Goal: Information Seeking & Learning: Learn about a topic

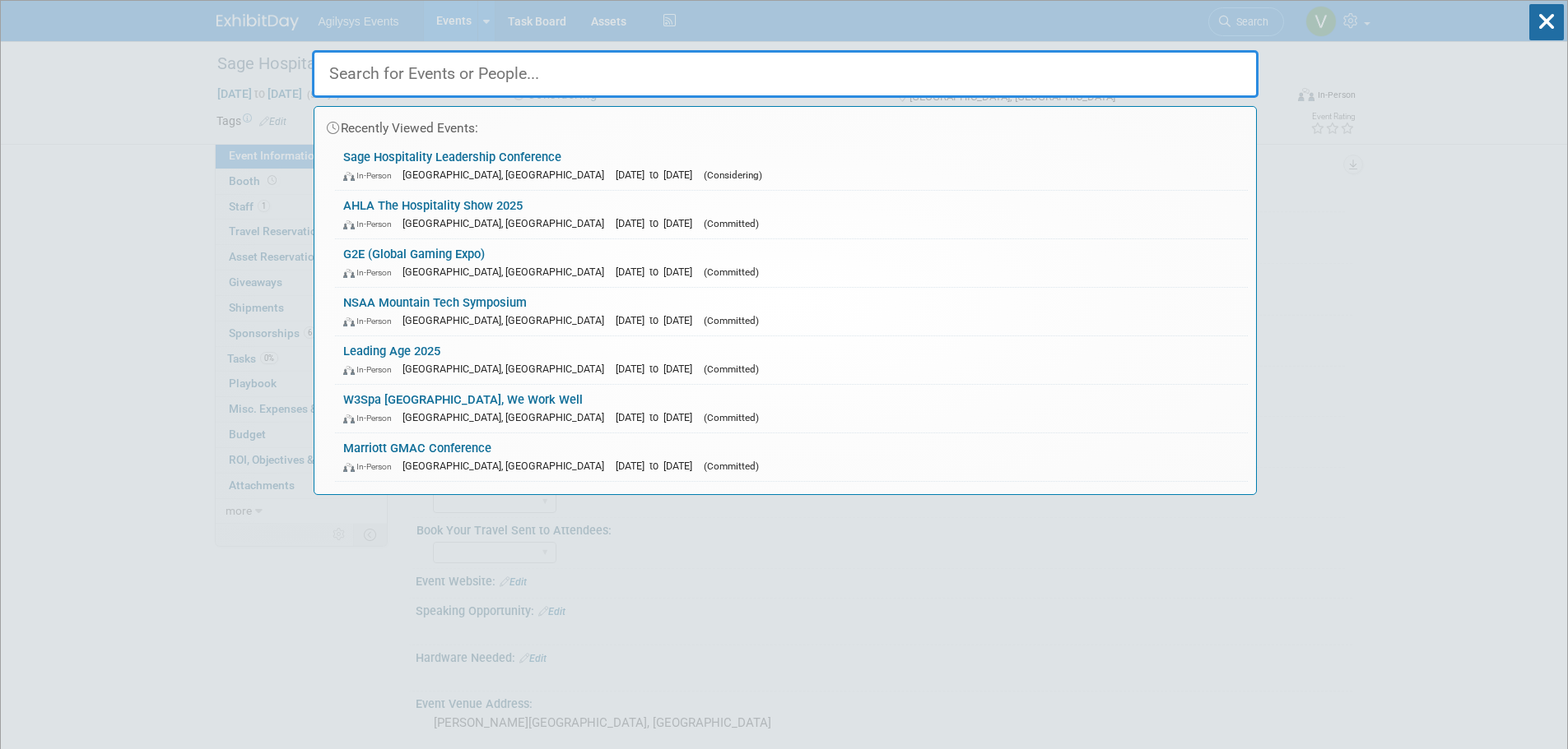
select select "HRC"
select select "Q3"
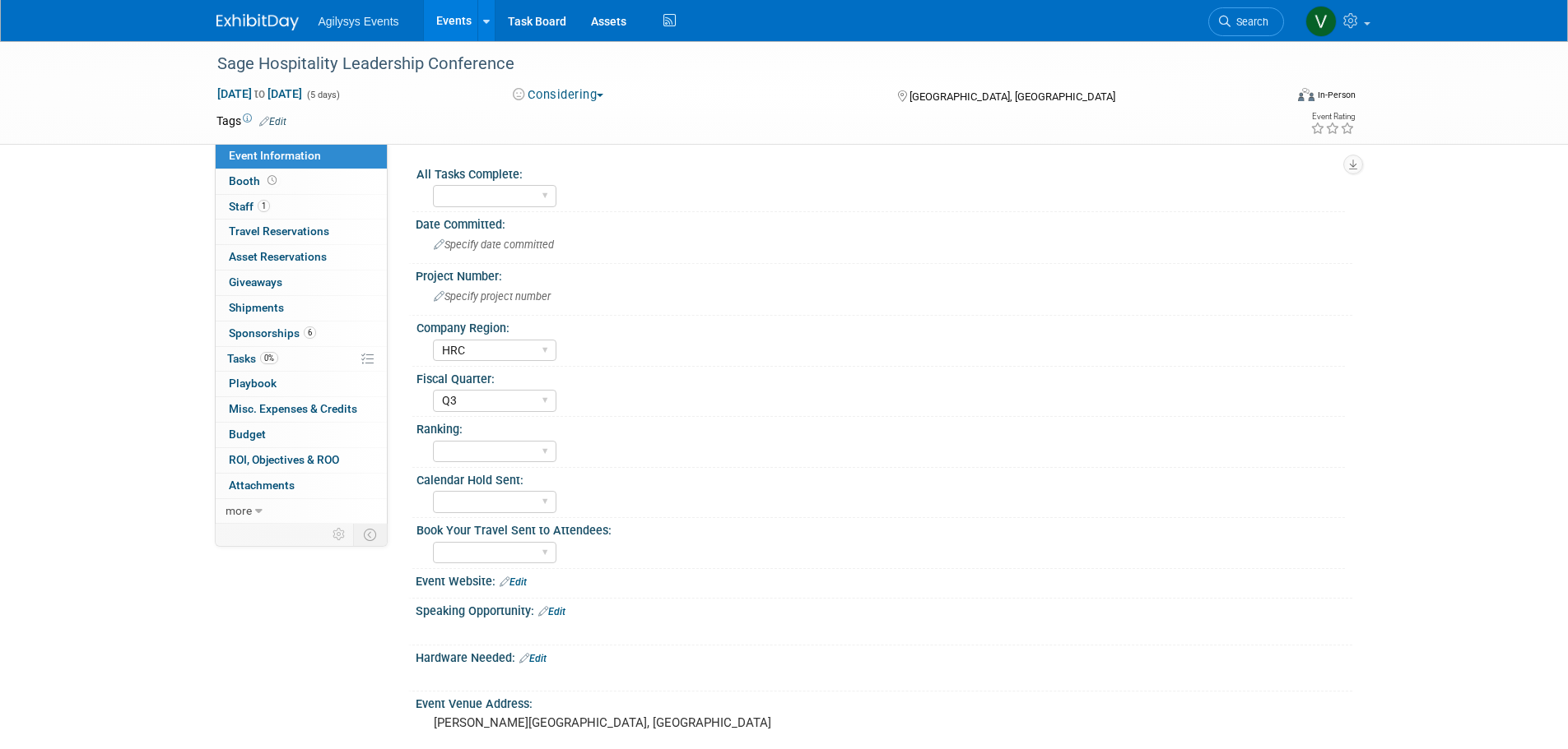
drag, startPoint x: 250, startPoint y: 22, endPoint x: 331, endPoint y: 121, distance: 127.9
click at [250, 22] on img at bounding box center [258, 21] width 83 height 17
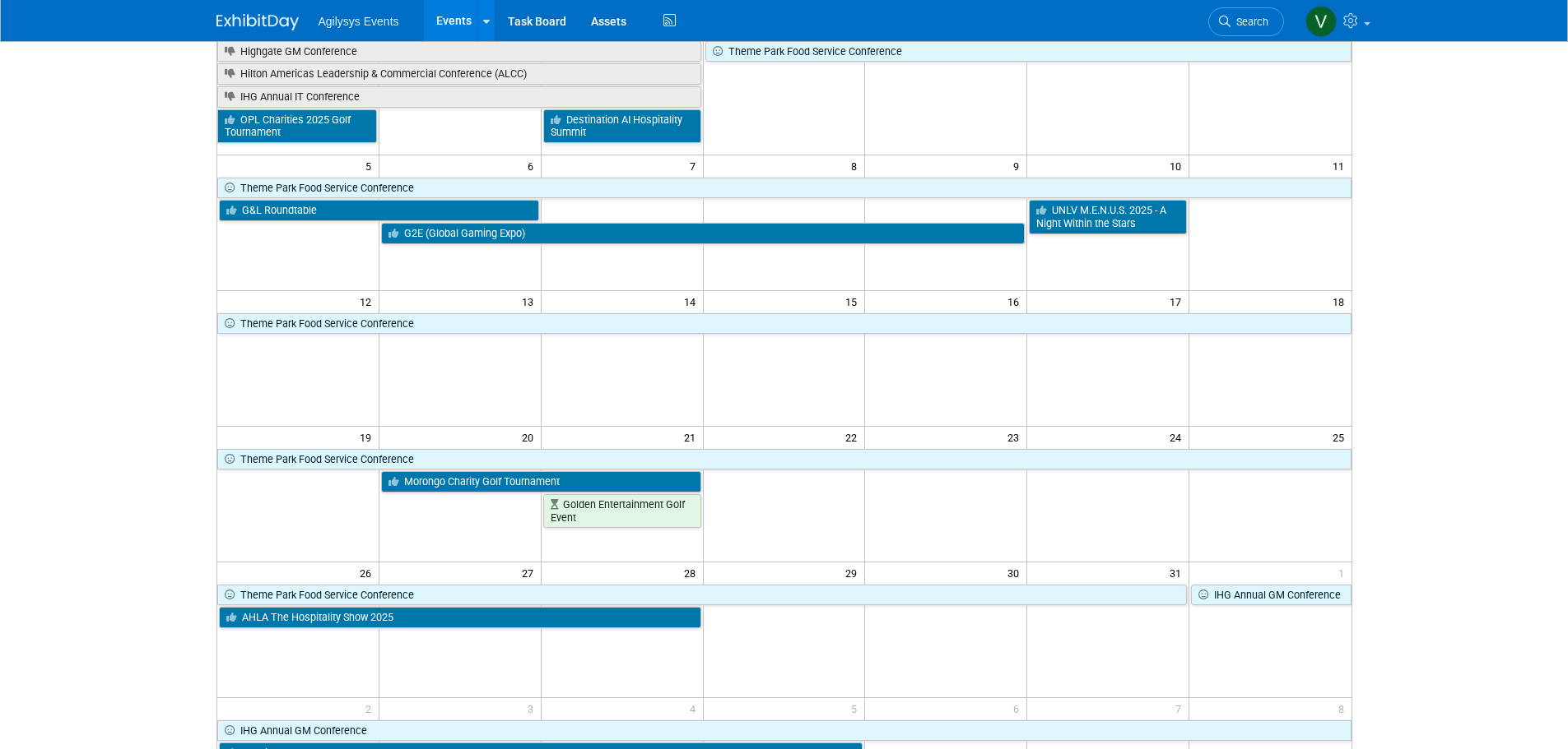
scroll to position [164, 0]
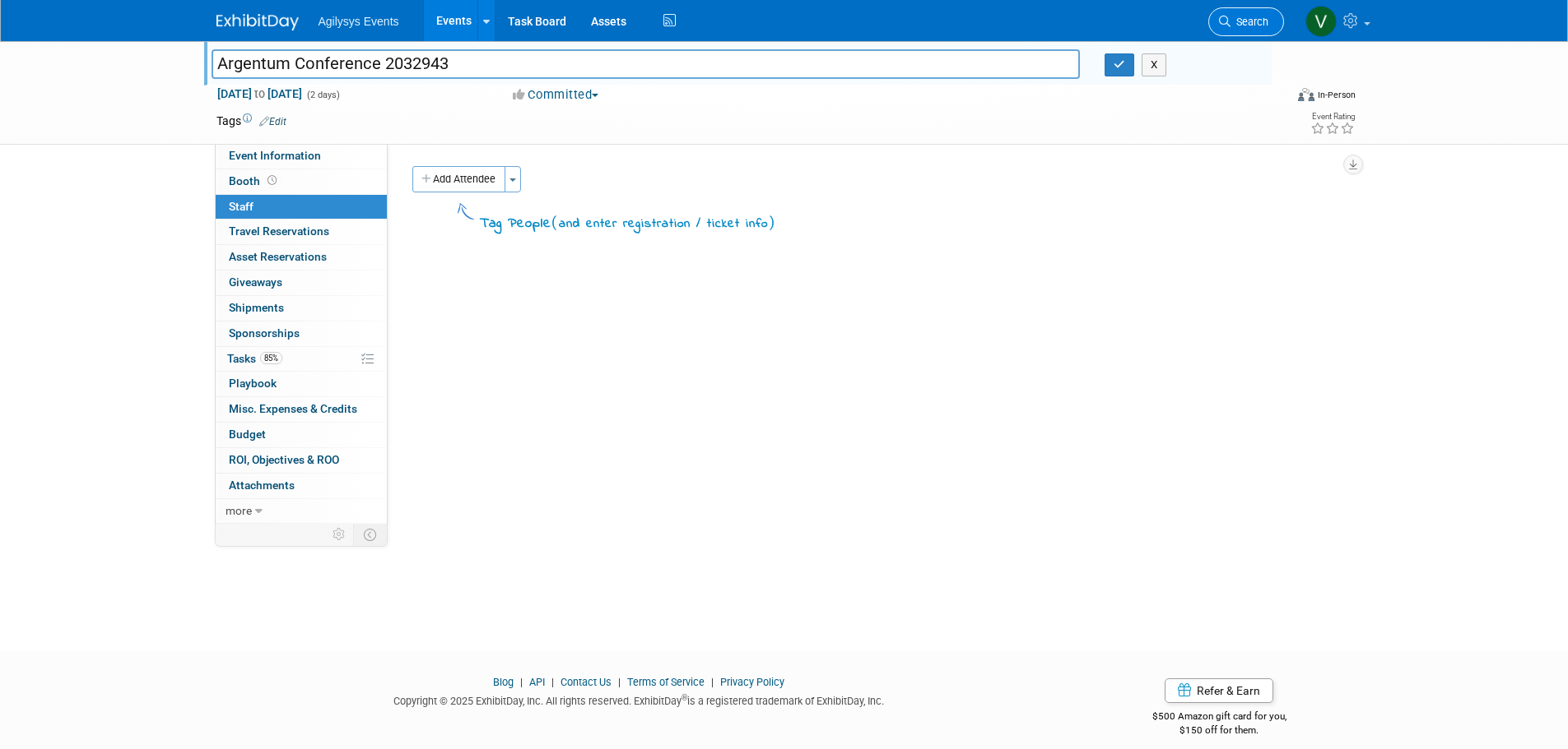
click at [1260, 23] on span "Search" at bounding box center [1249, 21] width 38 height 13
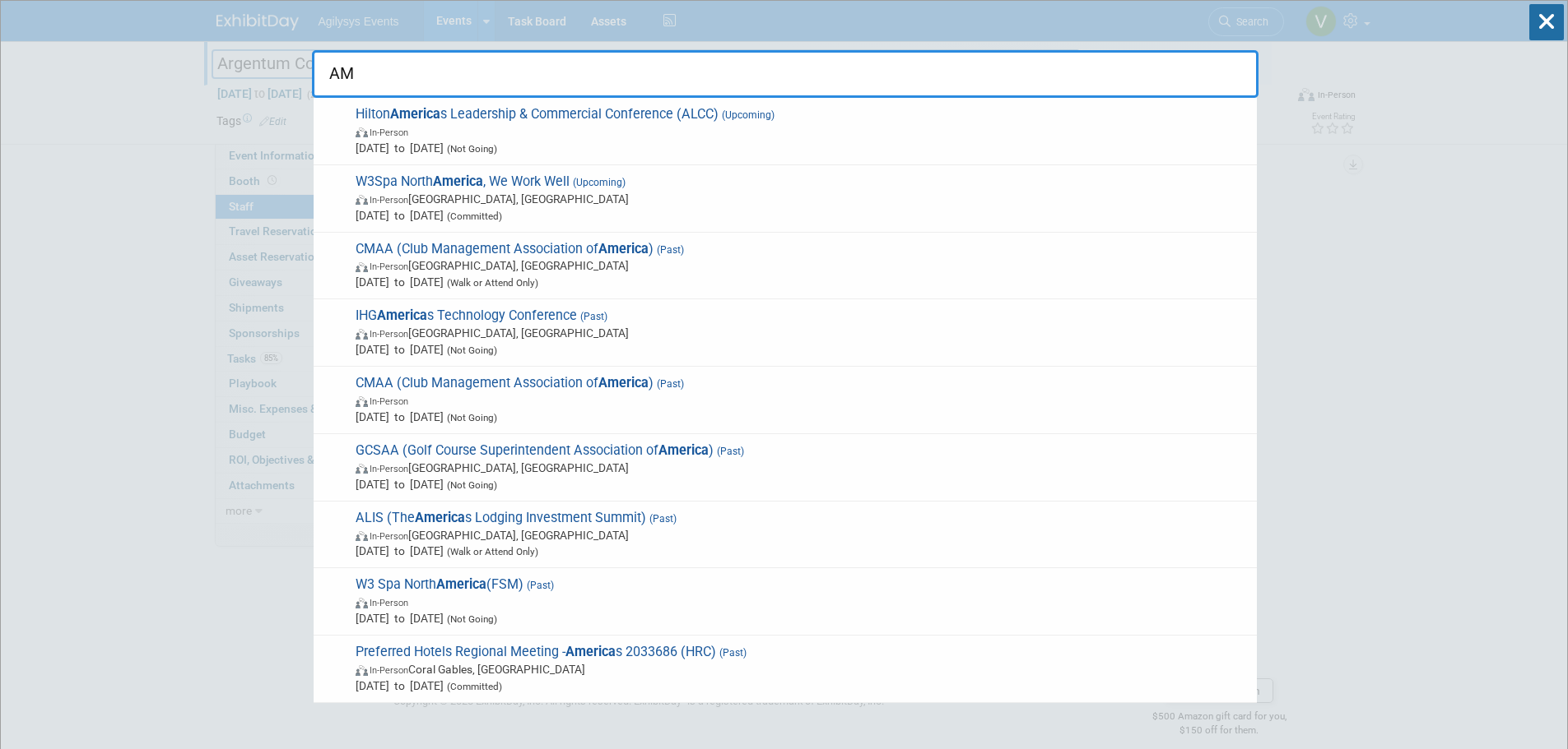
type input "A"
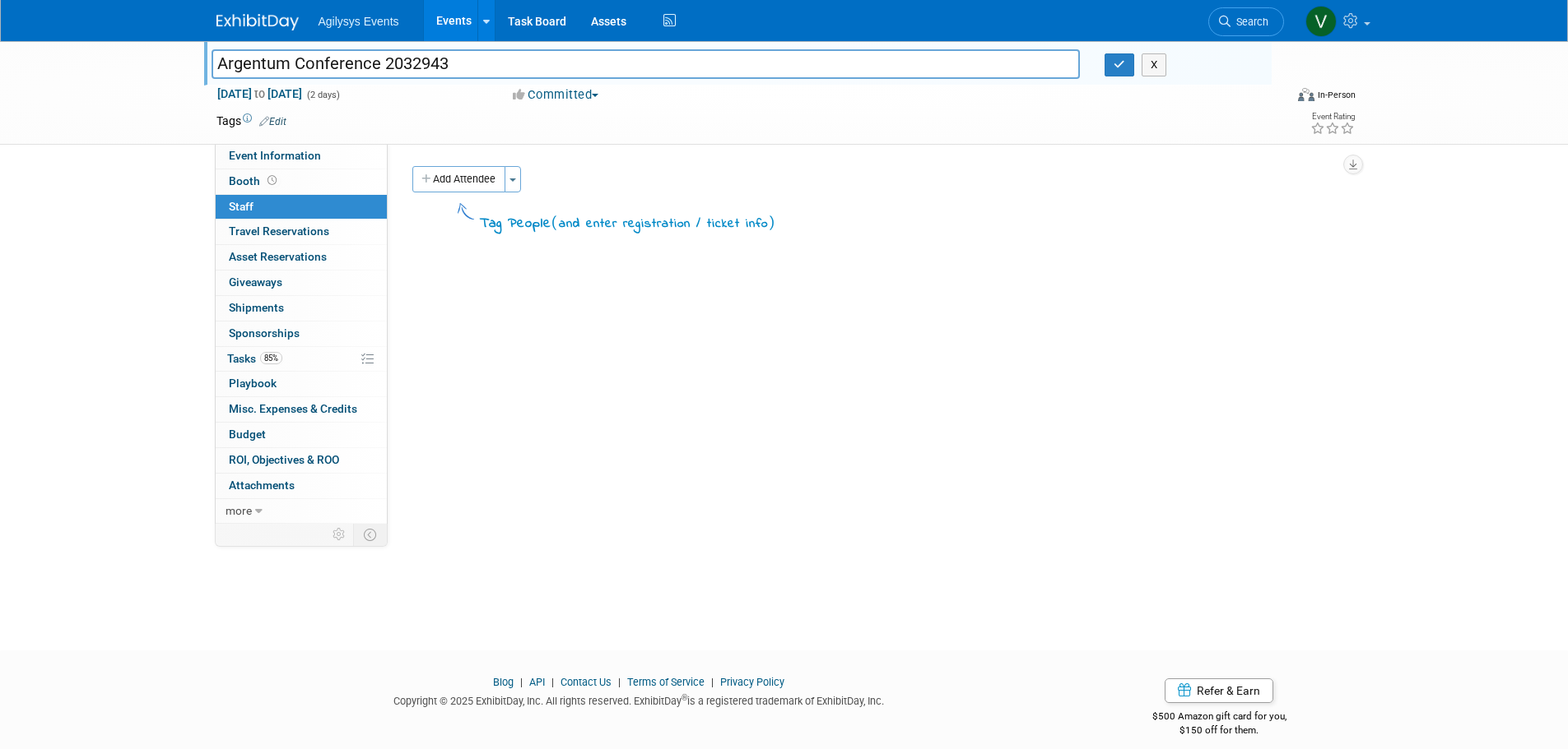
click at [266, 21] on img at bounding box center [258, 21] width 83 height 17
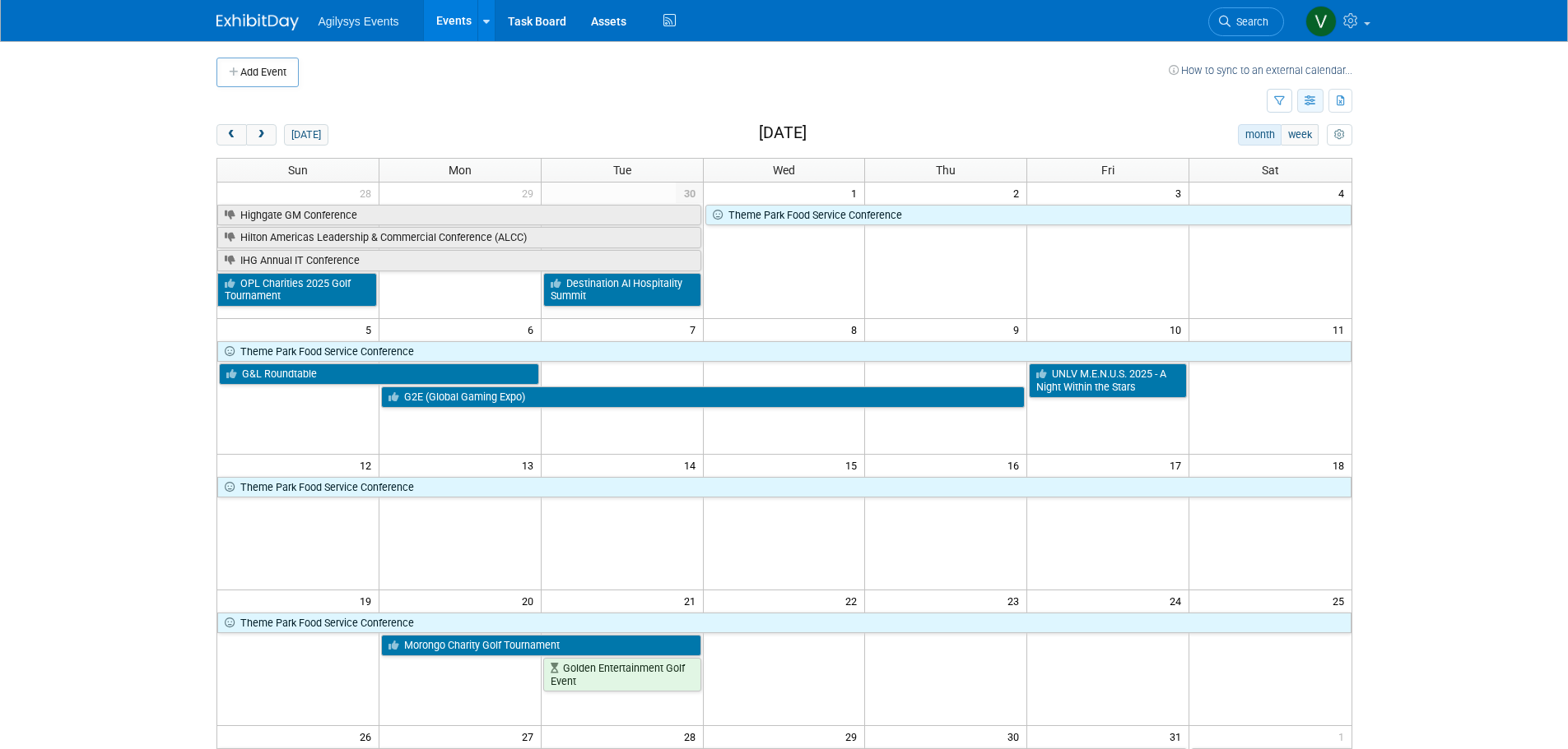
click at [1321, 98] on button "button" at bounding box center [1310, 100] width 26 height 24
click at [1255, 241] on link "Expert Grid" at bounding box center [1241, 234] width 138 height 23
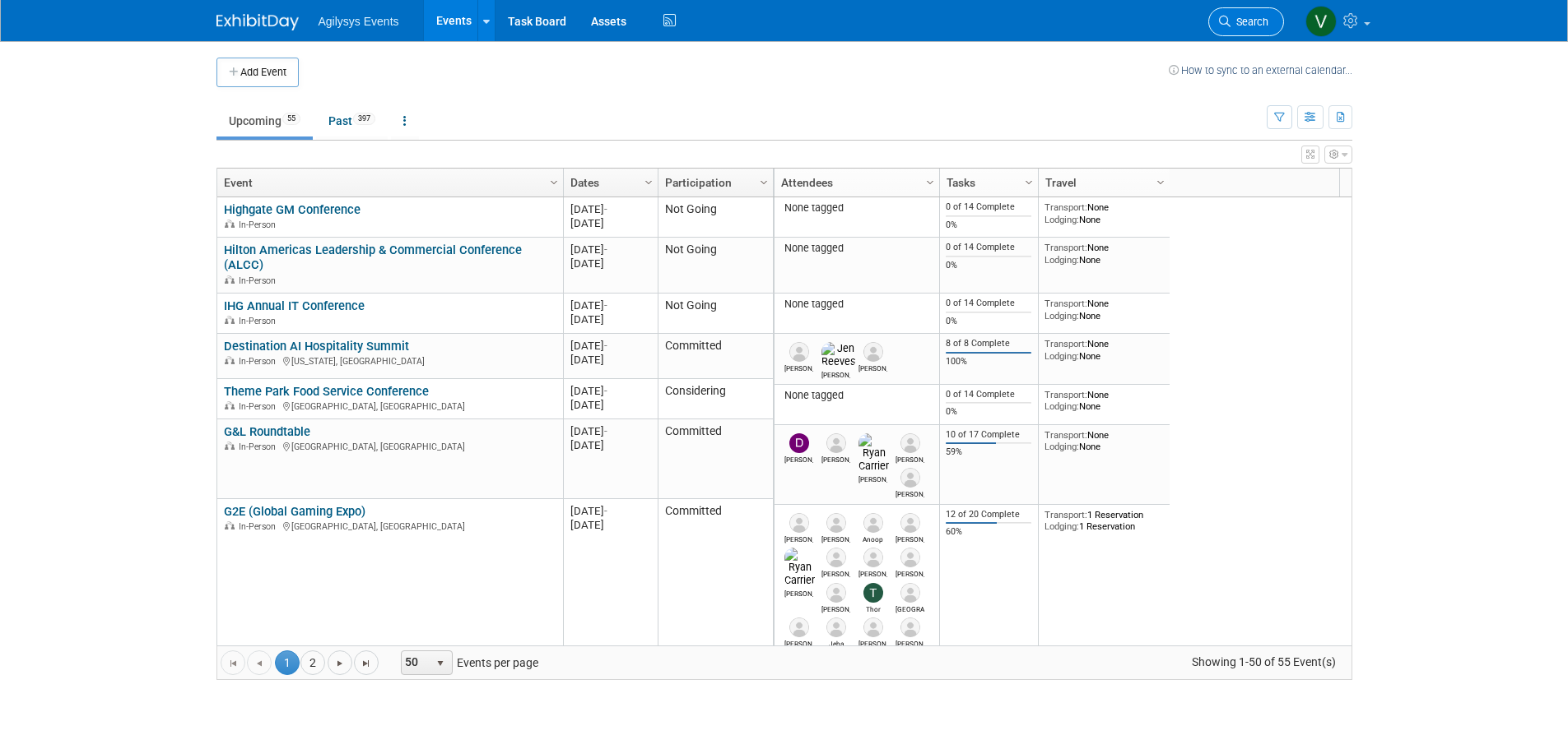
click at [1260, 34] on link "Search" at bounding box center [1246, 22] width 76 height 29
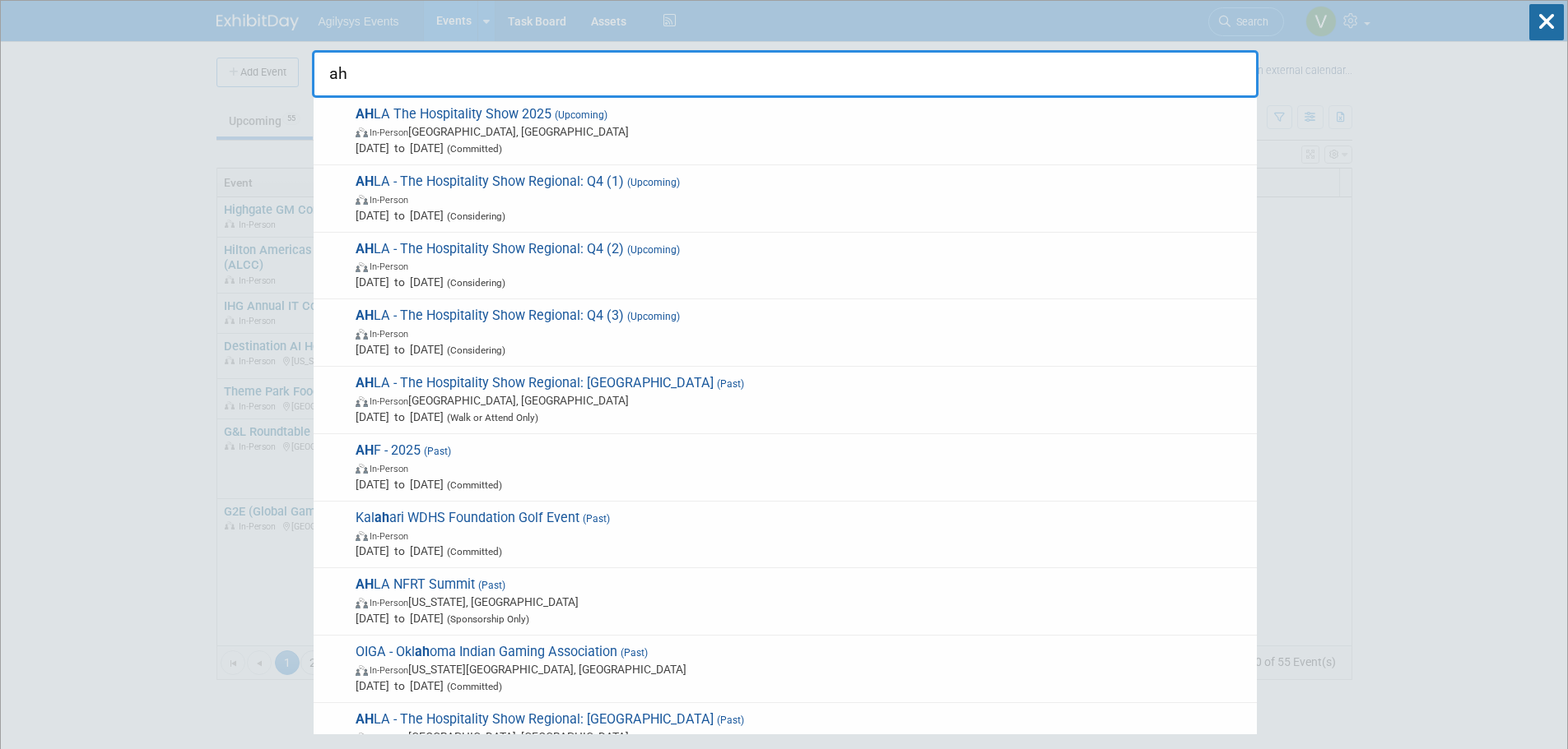
type input "a"
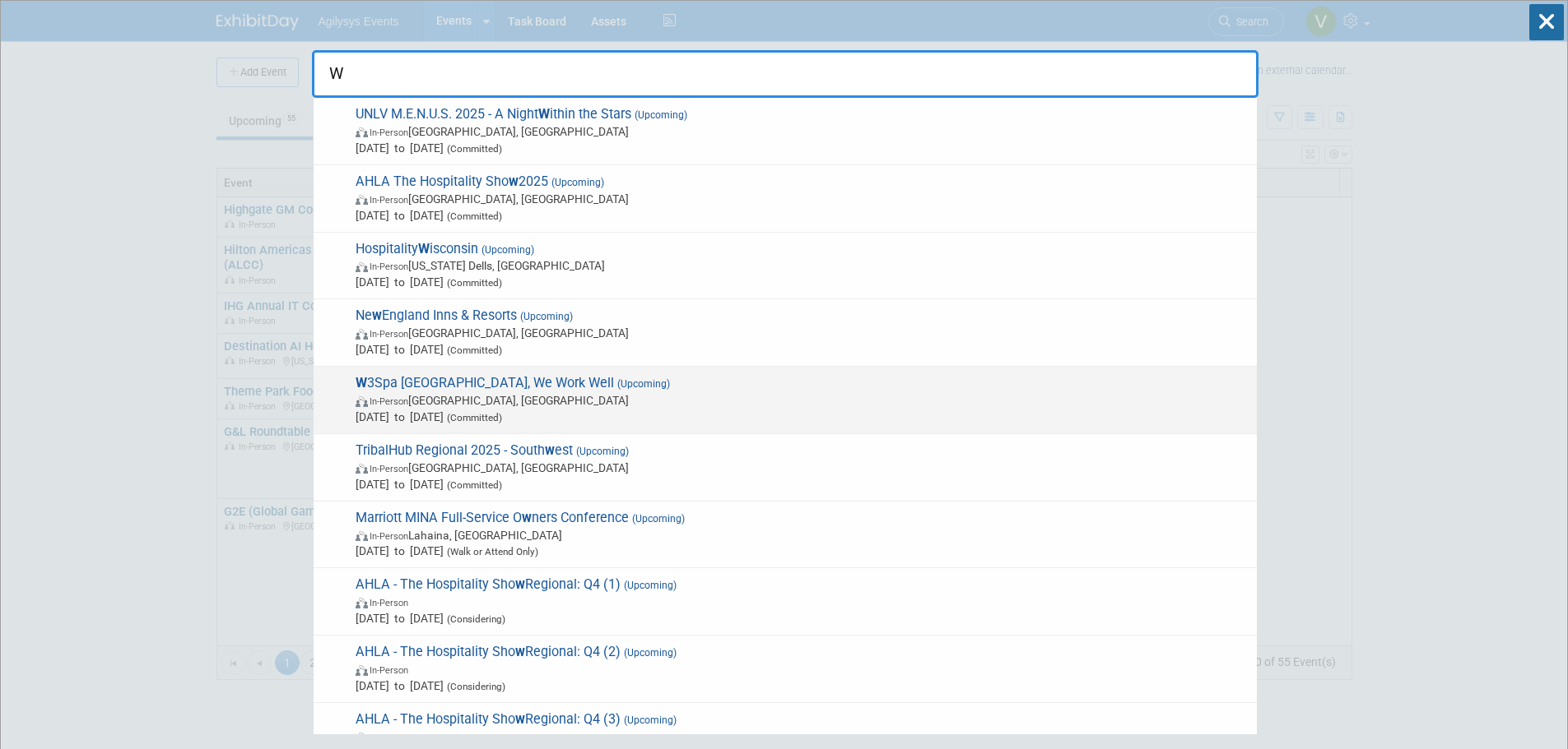
type input "W"
click at [509, 369] on div "W 3Spa North America, We Work Well (Upcoming) In-Person Westlake Village, CA No…" at bounding box center [785, 400] width 943 height 67
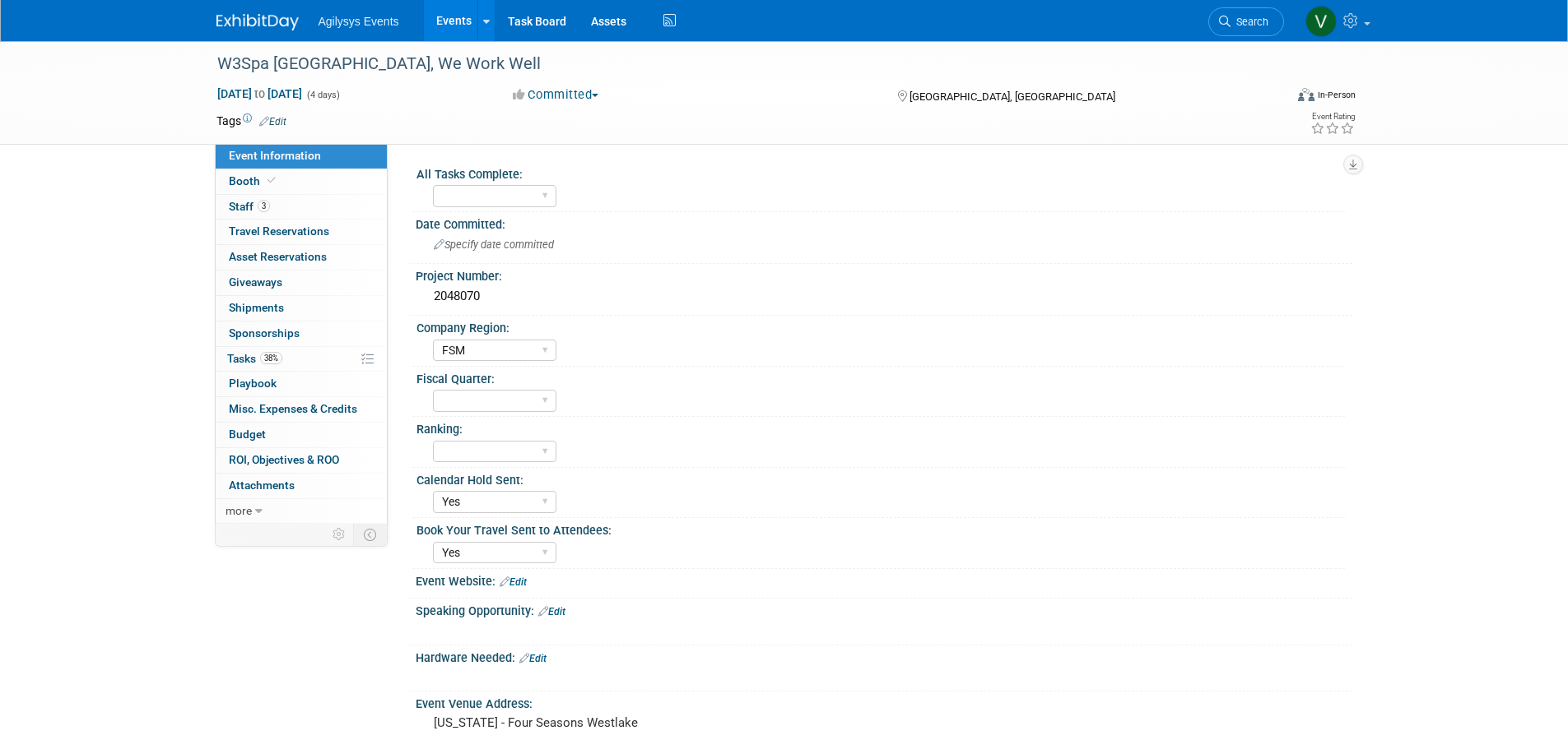
select select "FSM"
select select "Yes"
click at [259, 438] on span "Budget" at bounding box center [247, 434] width 37 height 14
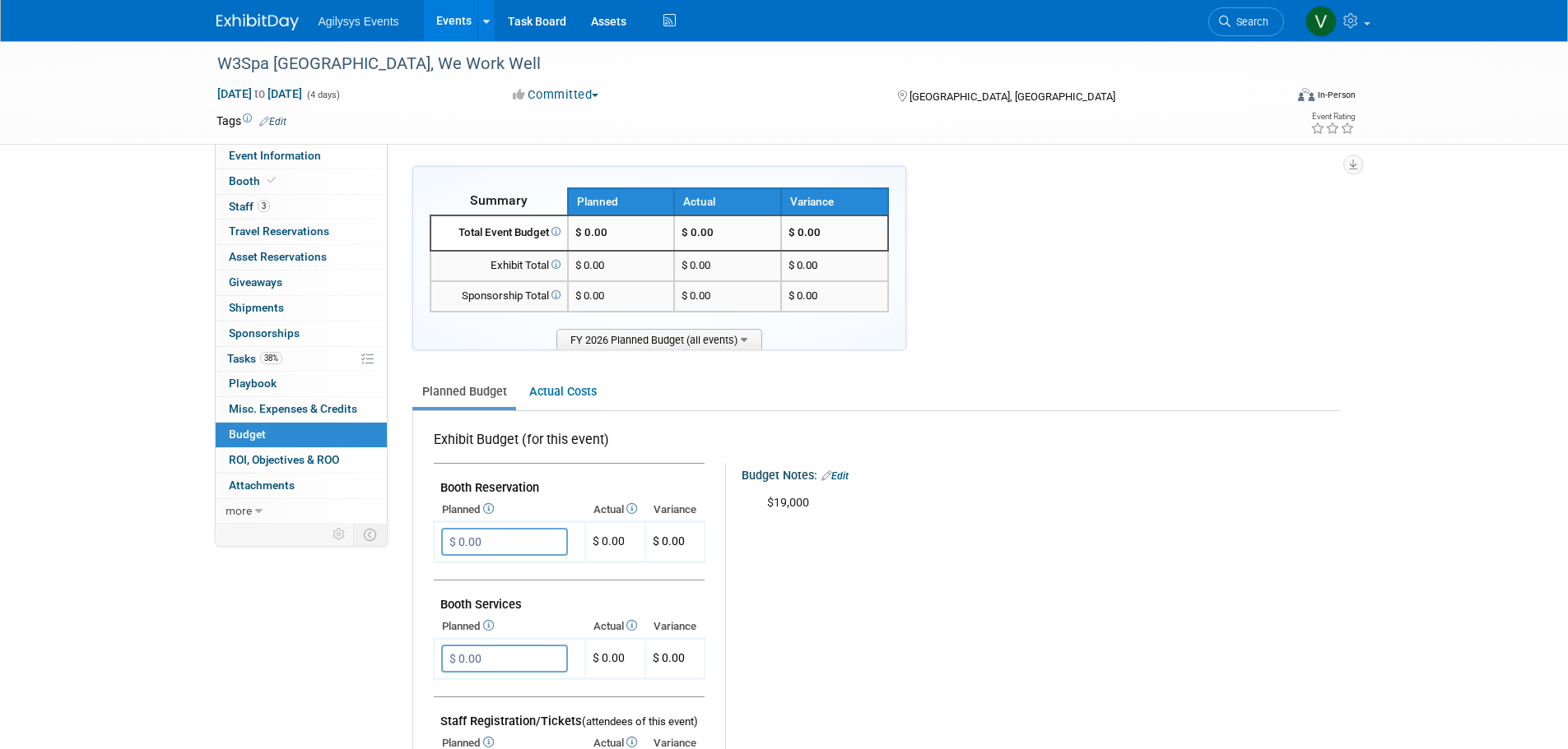
click at [277, 25] on img at bounding box center [258, 21] width 83 height 17
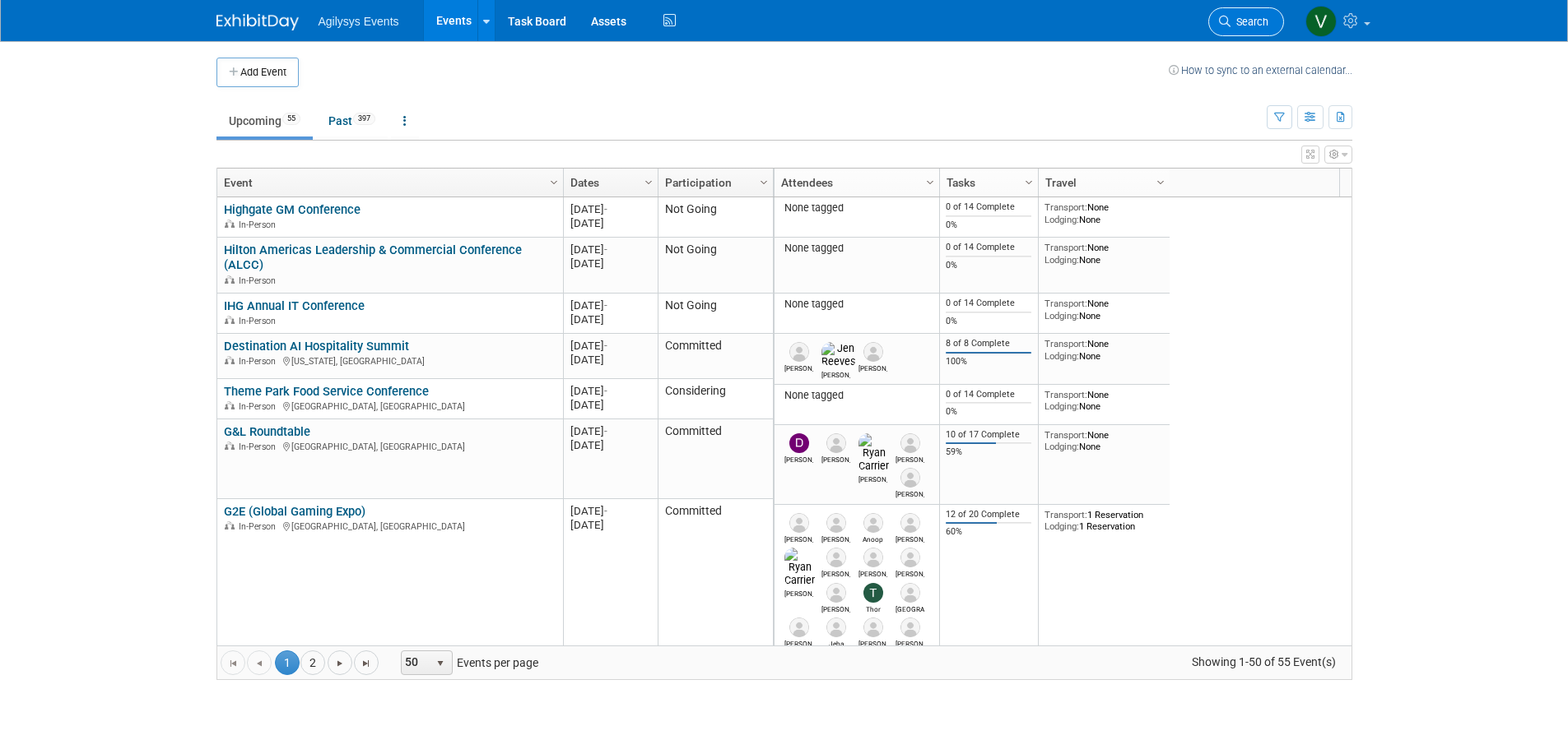
click at [1251, 21] on span "Search" at bounding box center [1249, 21] width 38 height 13
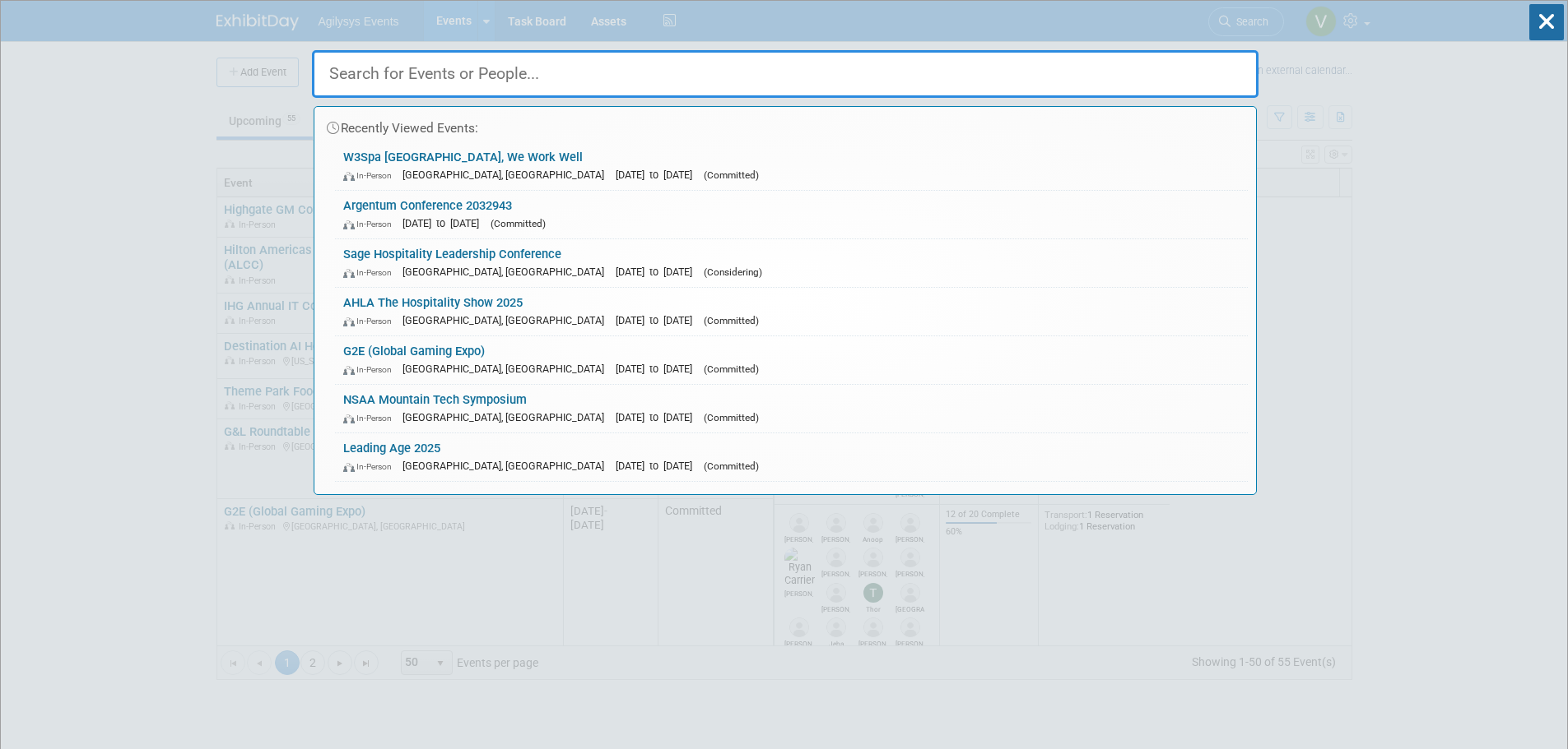
type input "P"
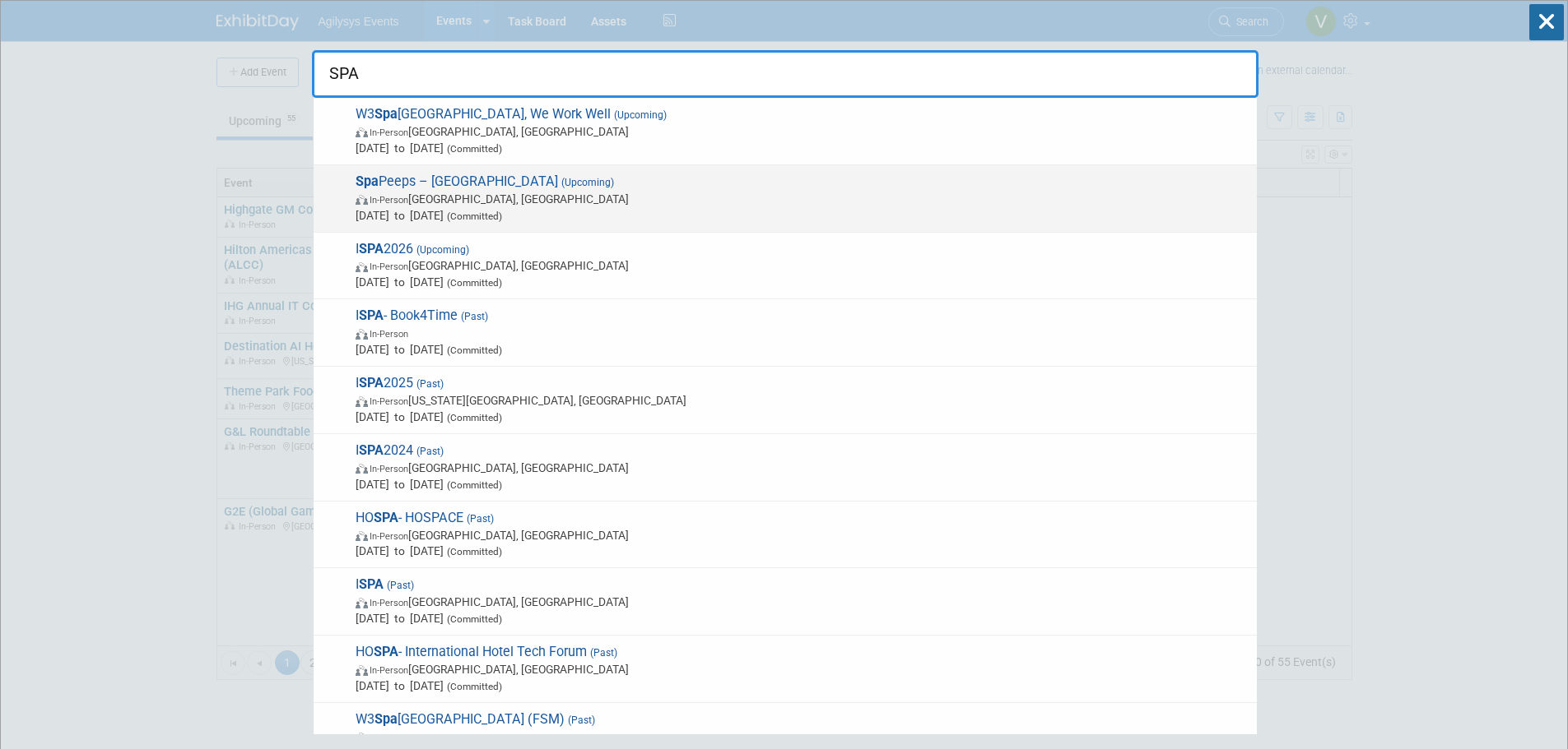
type input "SPA"
click at [478, 194] on span "In-Person Miami, FL" at bounding box center [802, 198] width 893 height 17
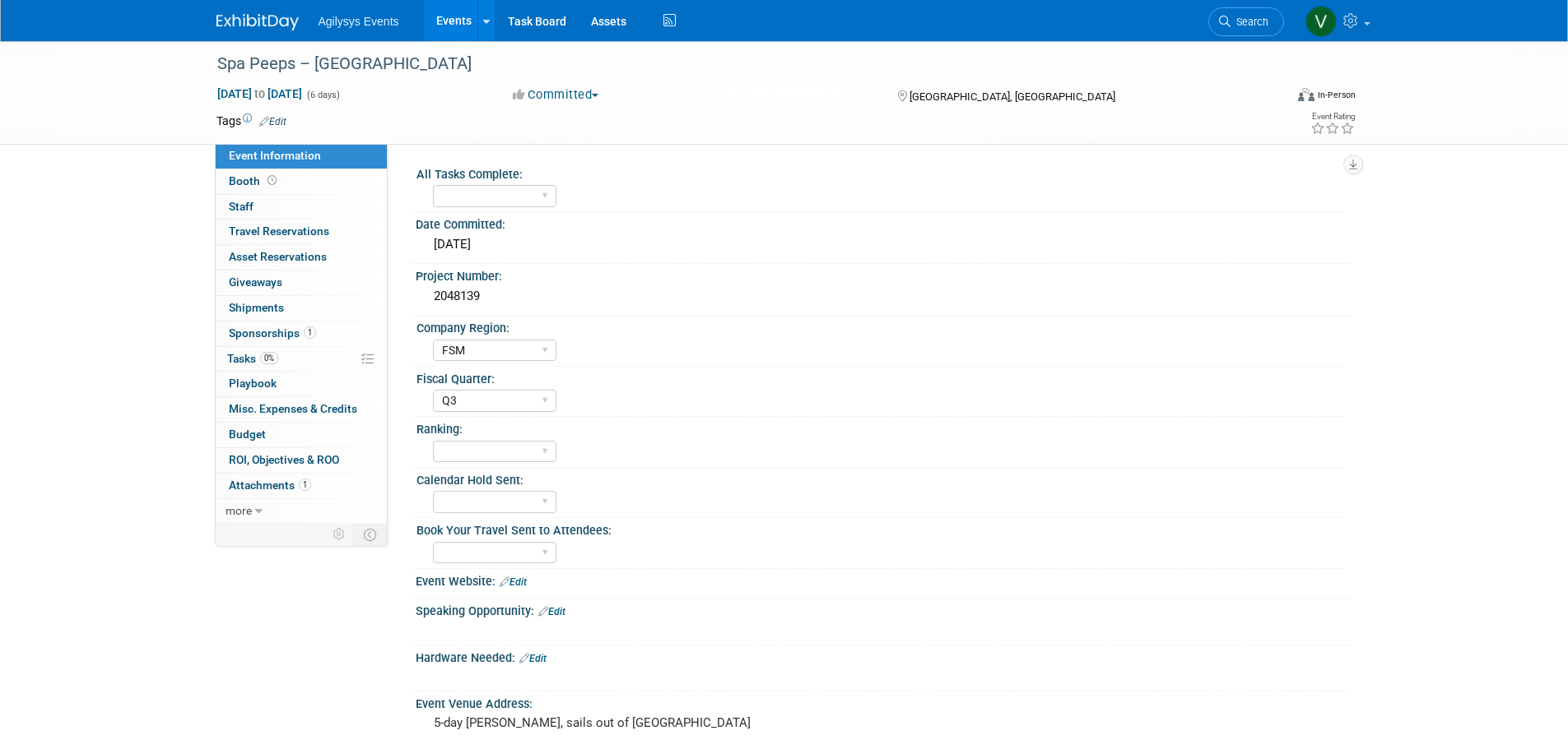
select select "FSM"
select select "Q3"
click at [257, 431] on span "Budget" at bounding box center [247, 434] width 37 height 14
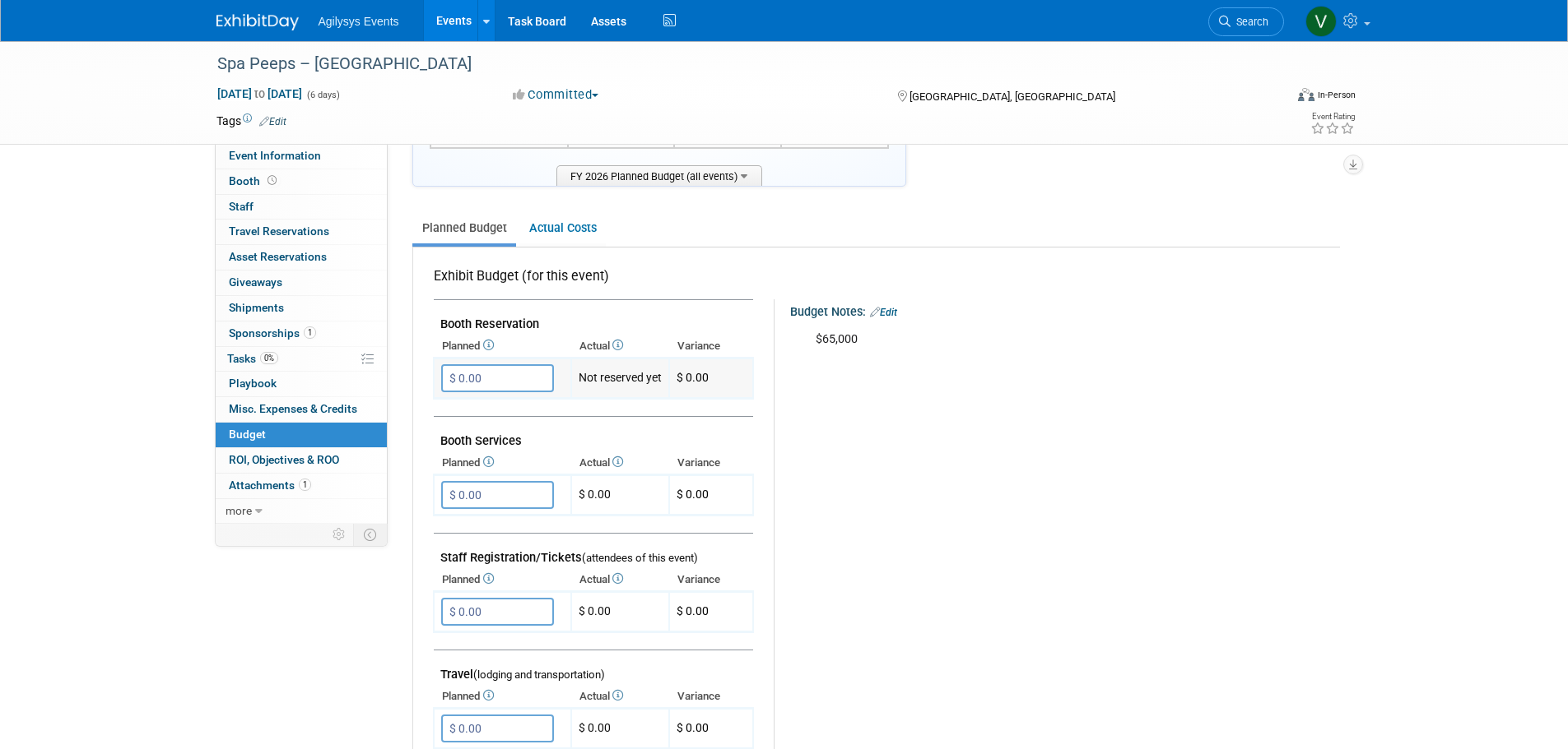
scroll to position [164, 0]
click at [265, 25] on img at bounding box center [258, 21] width 83 height 17
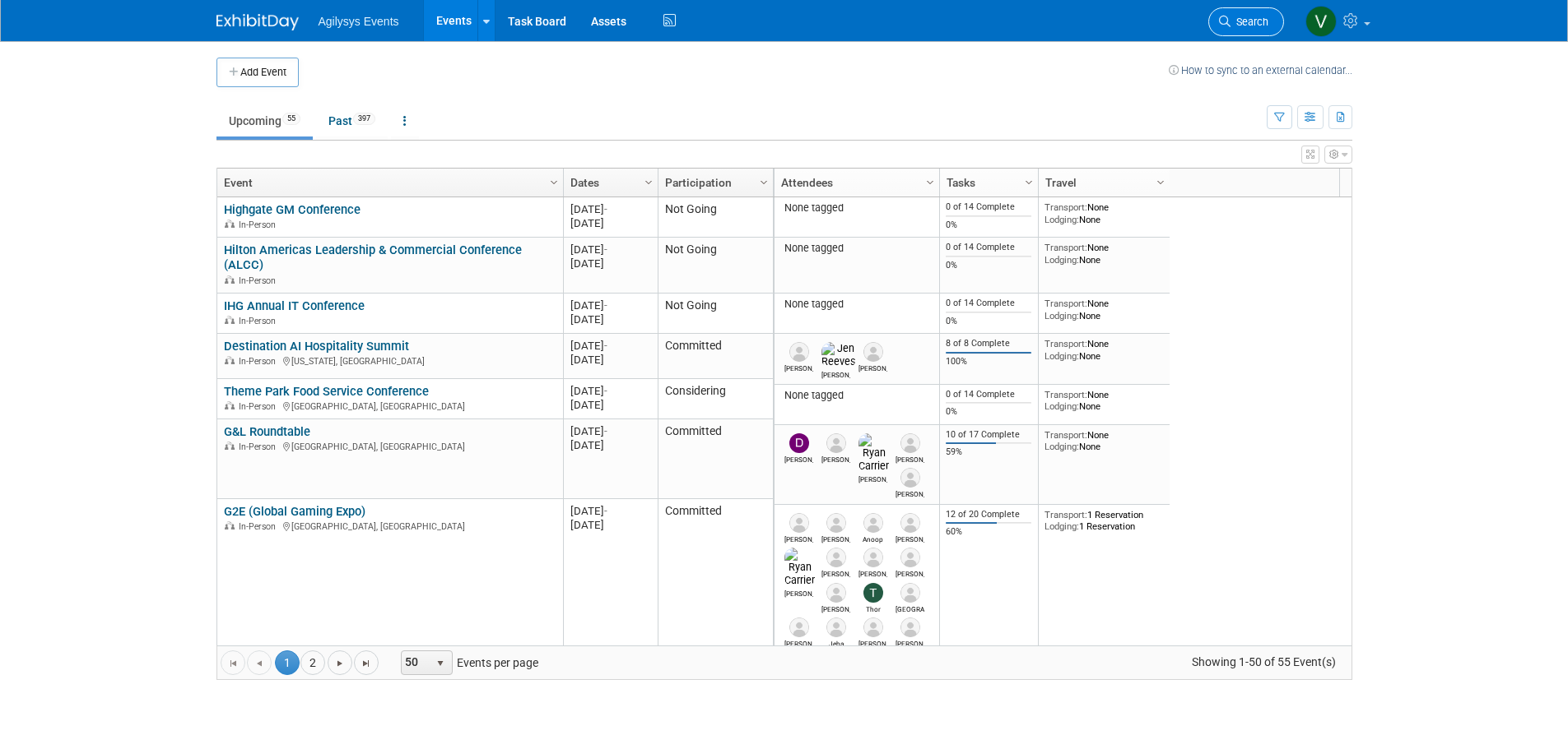
click at [1254, 25] on span "Search" at bounding box center [1249, 21] width 38 height 13
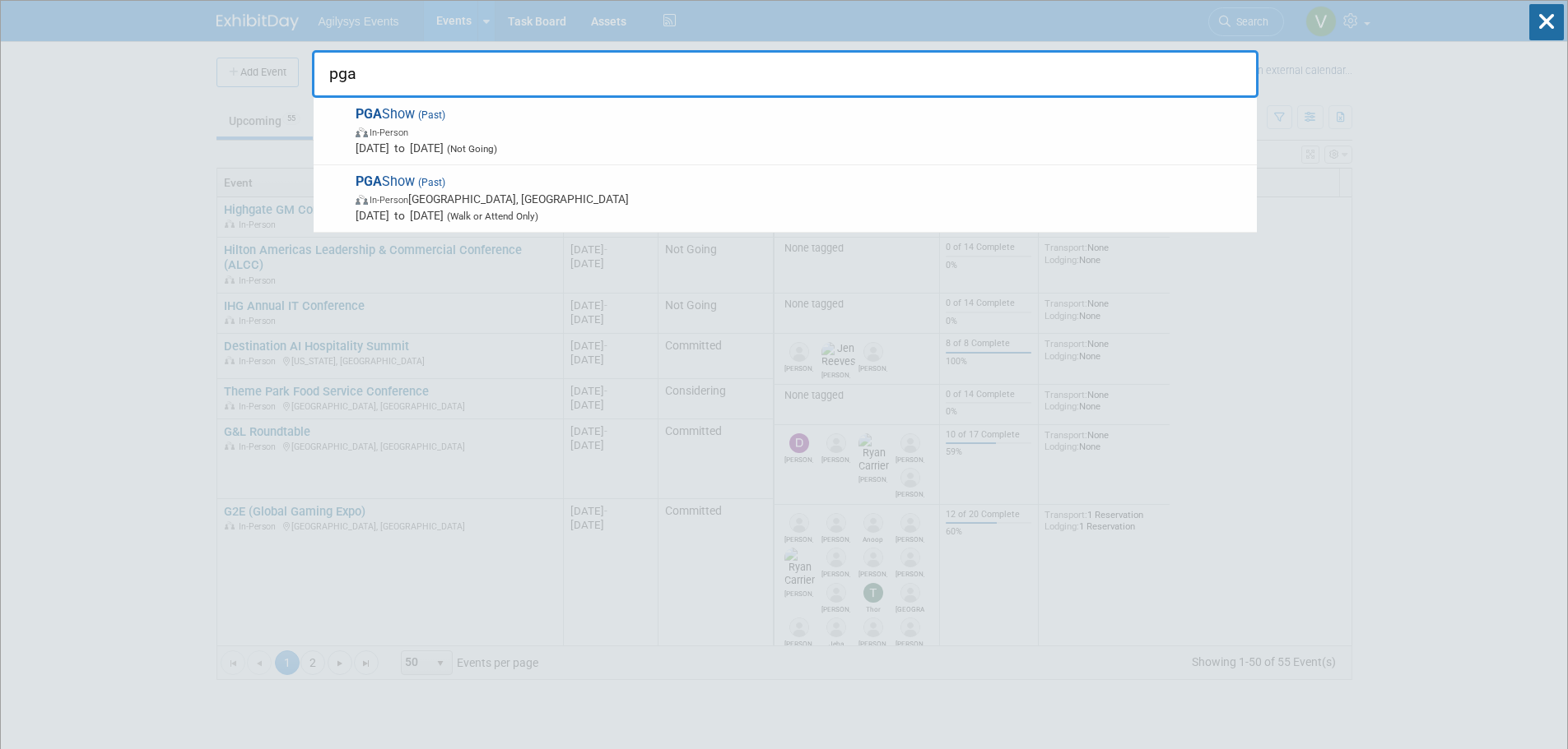
drag, startPoint x: 320, startPoint y: 44, endPoint x: 400, endPoint y: 71, distance: 84.4
click at [320, 45] on div "pga PGA Show (Past) In-Person Jan 21, 2025 to Jan 24, 2025 (Not Going) PGA Show…" at bounding box center [785, 70] width 947 height 56
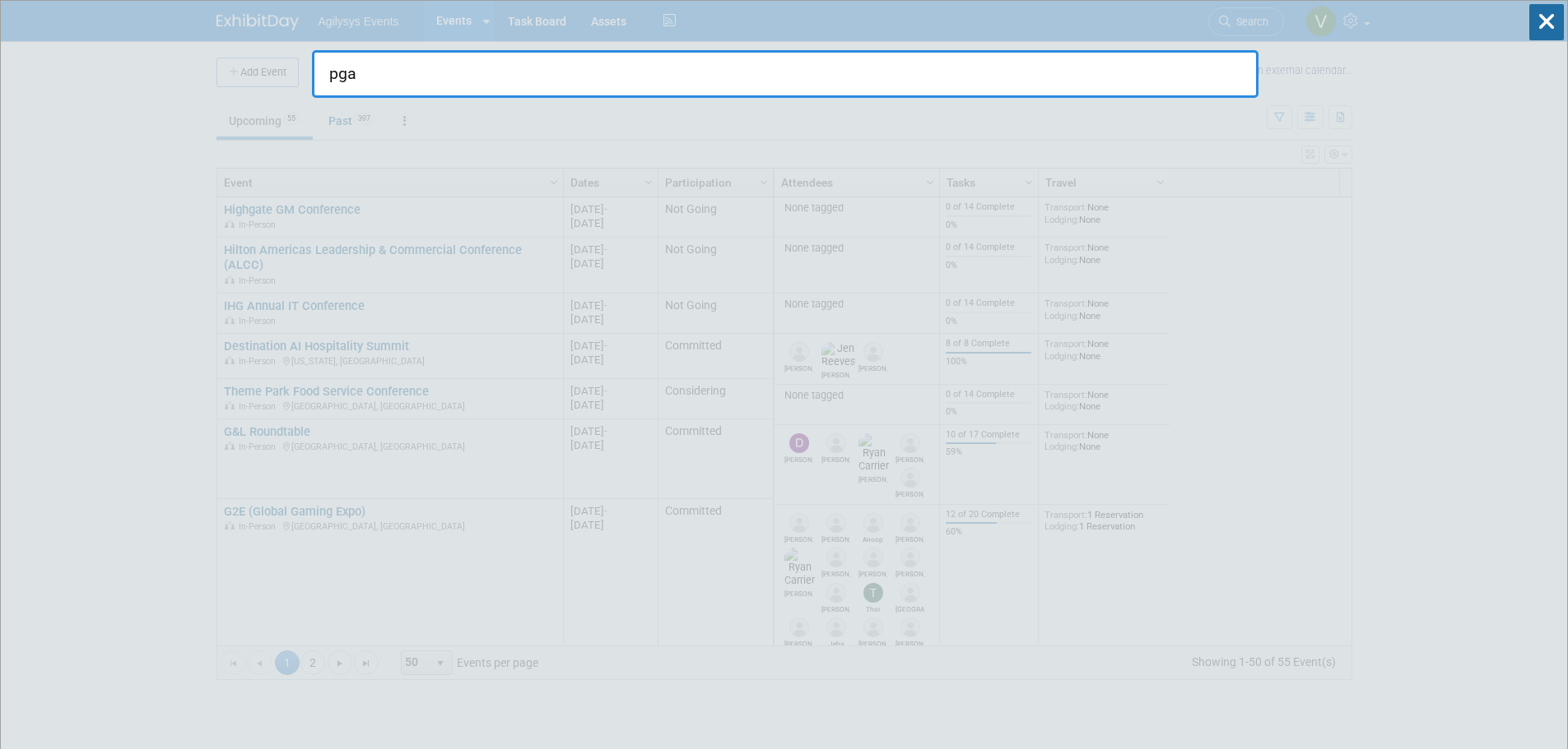
drag, startPoint x: 400, startPoint y: 71, endPoint x: 281, endPoint y: 71, distance: 119.0
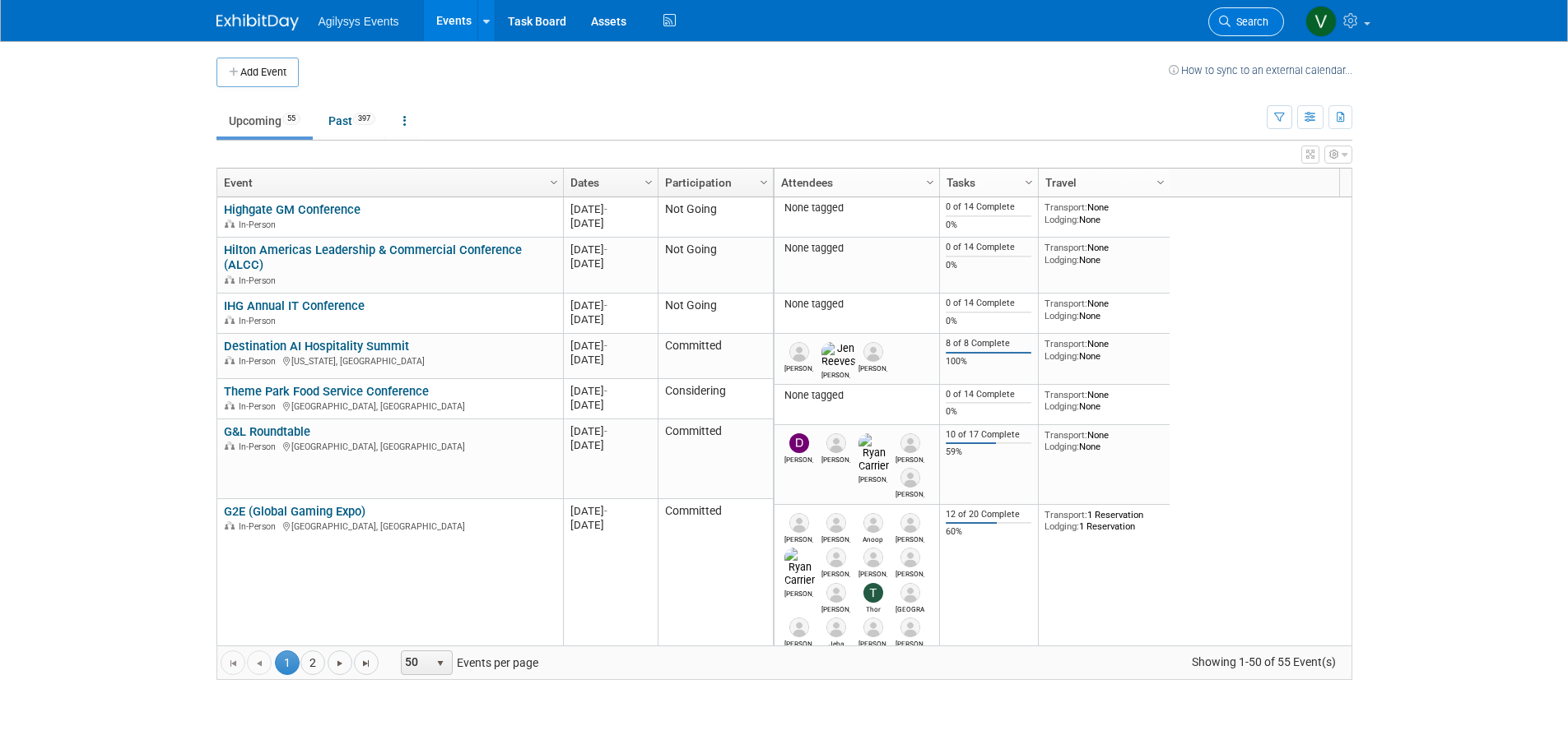
click at [1241, 12] on link "Search" at bounding box center [1246, 22] width 76 height 29
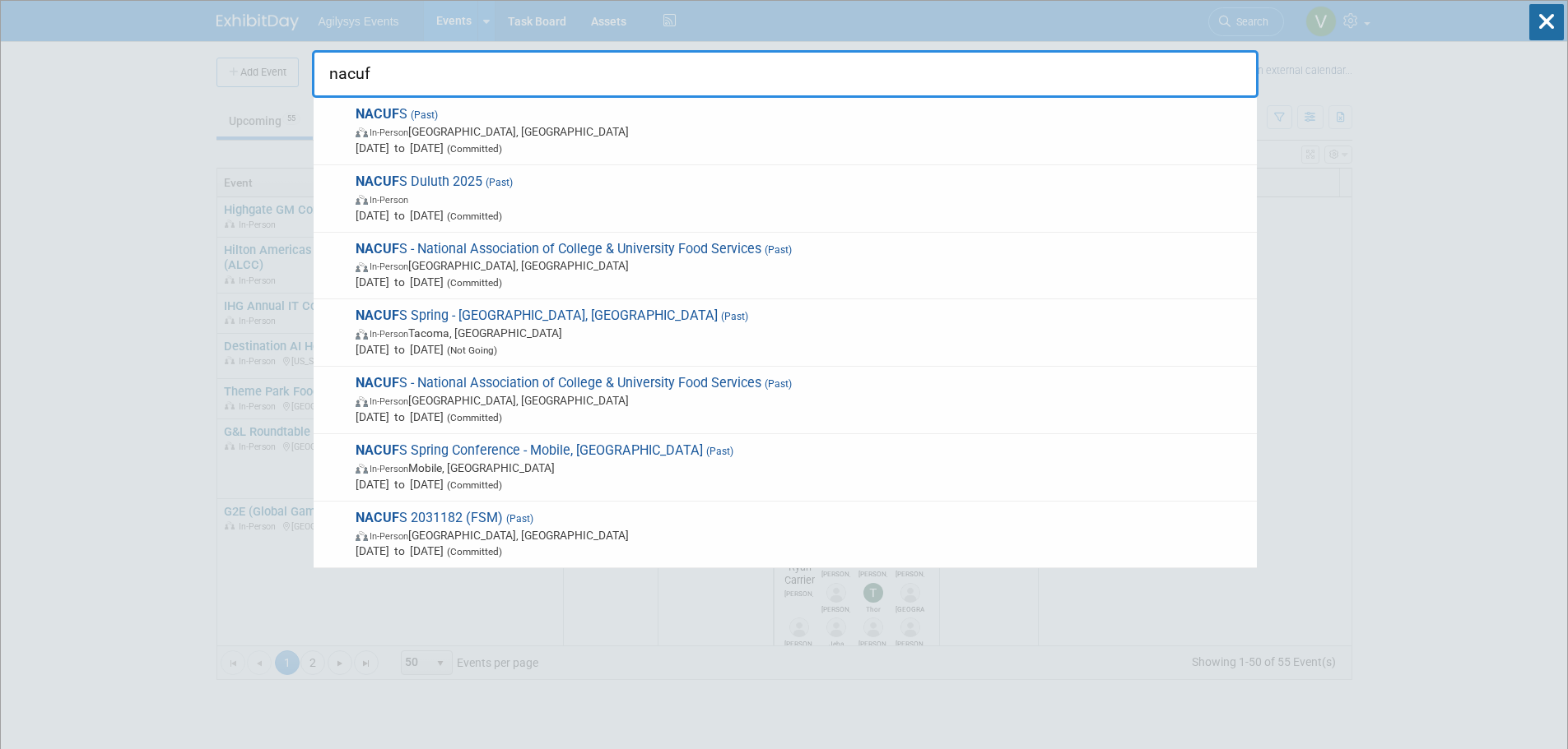
drag, startPoint x: 465, startPoint y: 78, endPoint x: 235, endPoint y: 84, distance: 230.1
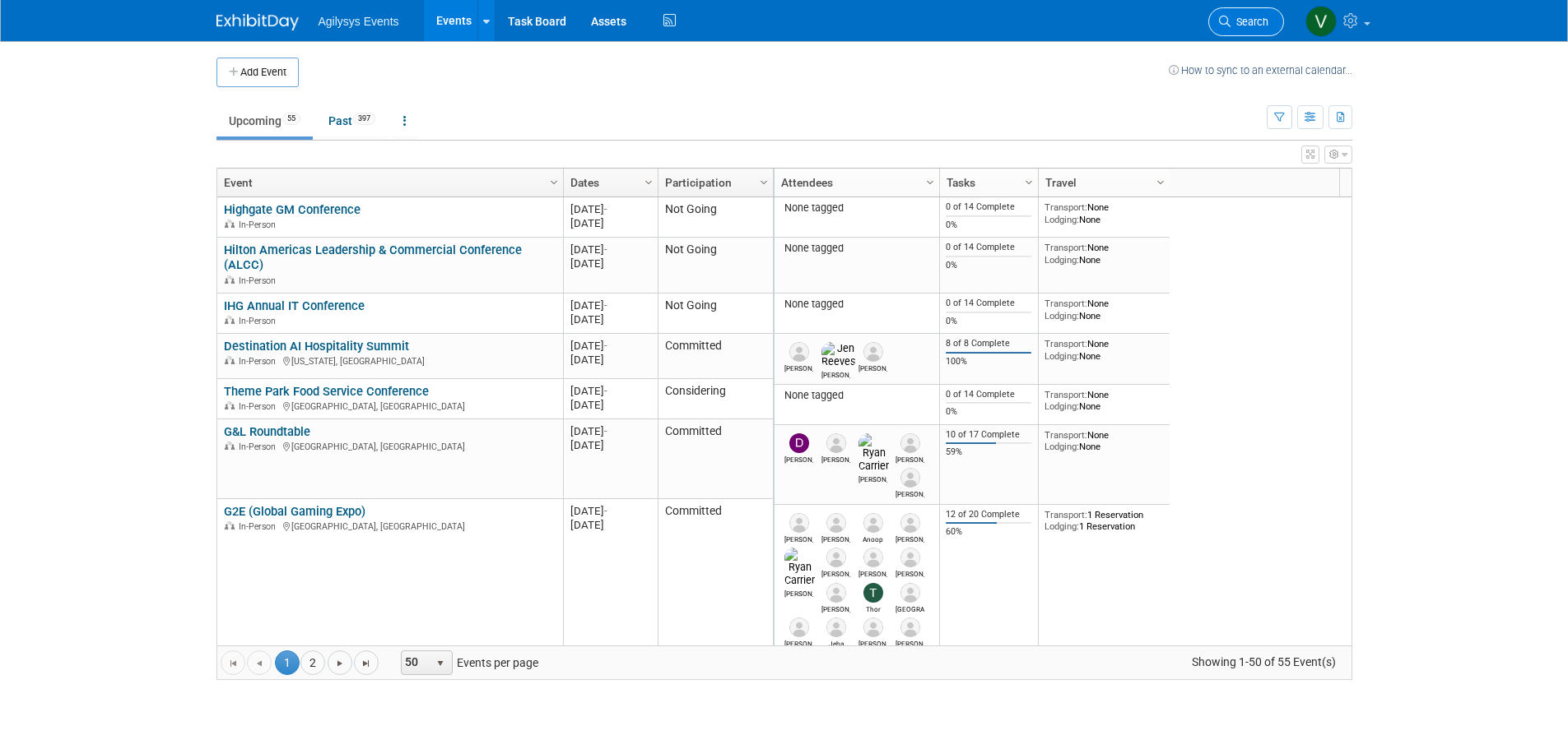
click at [1265, 20] on span "Search" at bounding box center [1249, 21] width 38 height 13
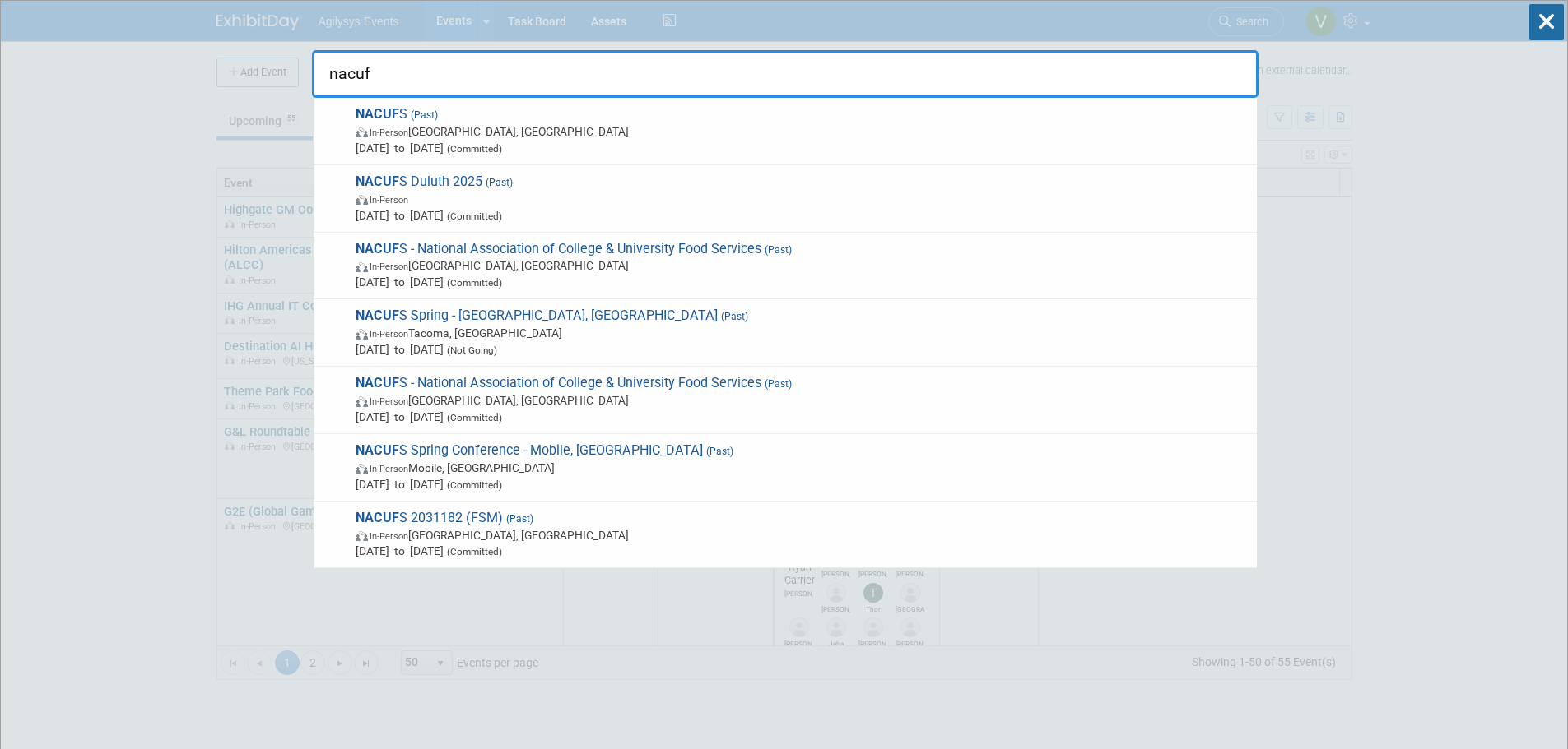
type input "nacuf"
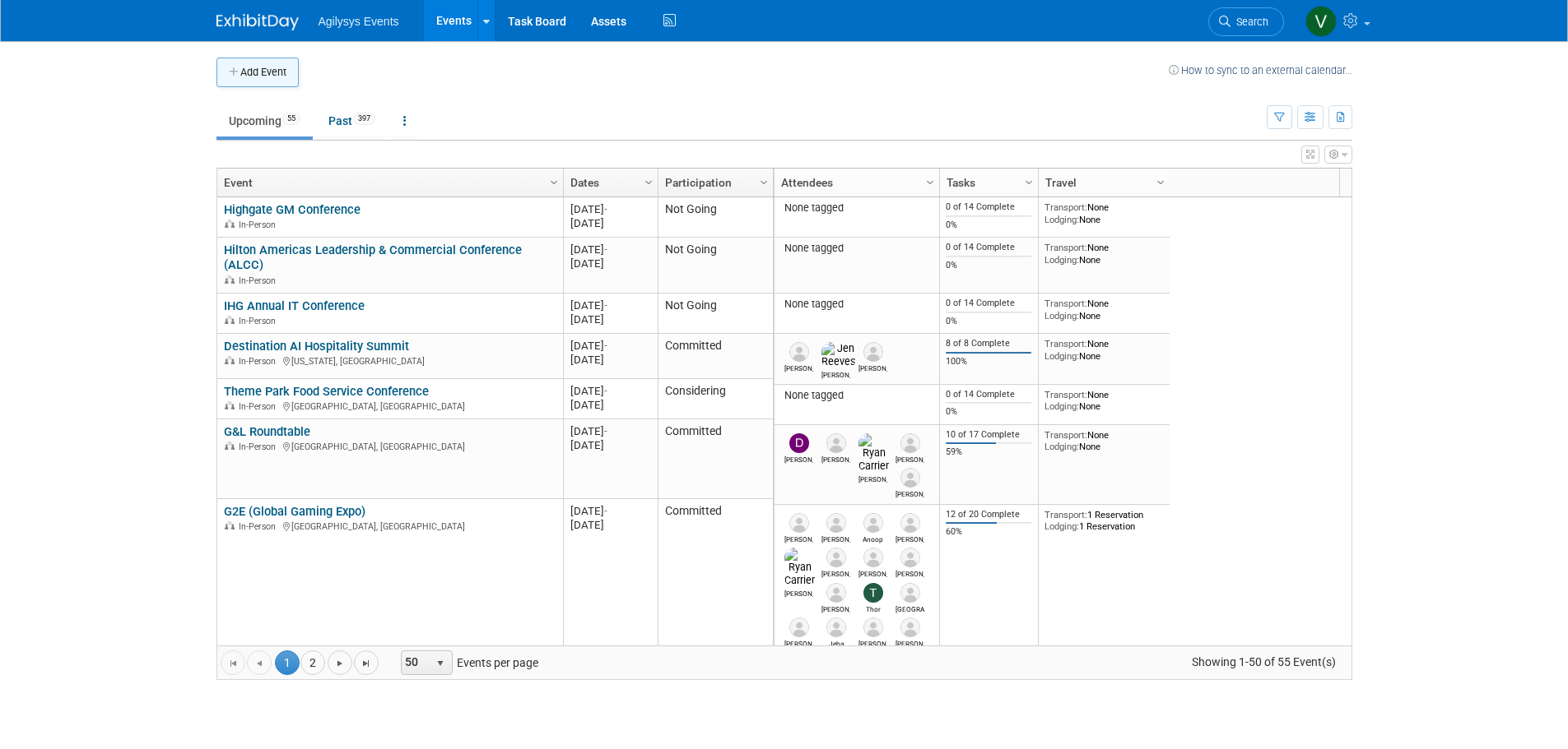
click at [266, 76] on button "Add Event" at bounding box center [258, 72] width 83 height 29
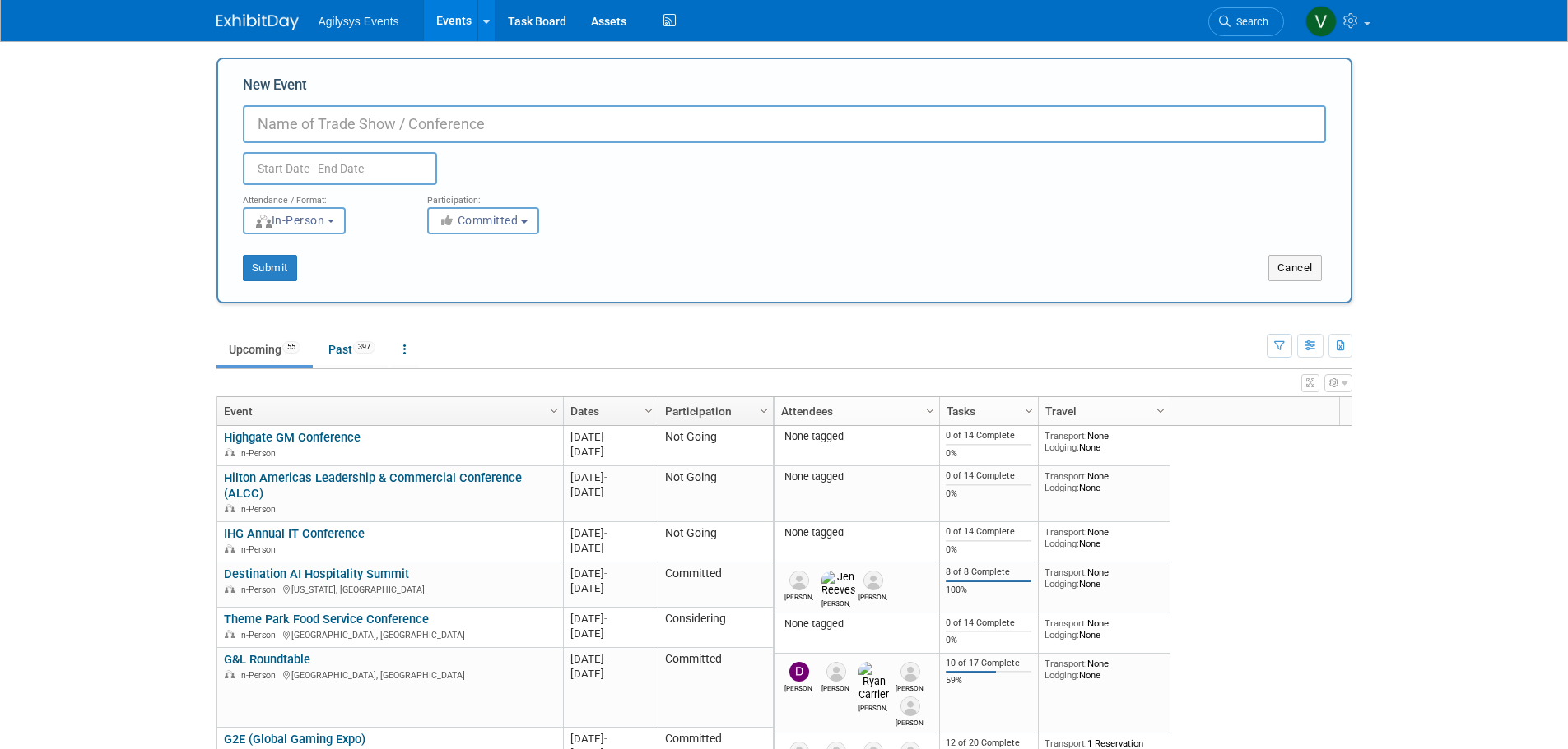
click at [101, 140] on body "Agilysys Events Events Add Event Bulk Upload Events Shareable Event Boards Rece…" at bounding box center [784, 374] width 1568 height 749
click at [269, 24] on img at bounding box center [258, 21] width 83 height 17
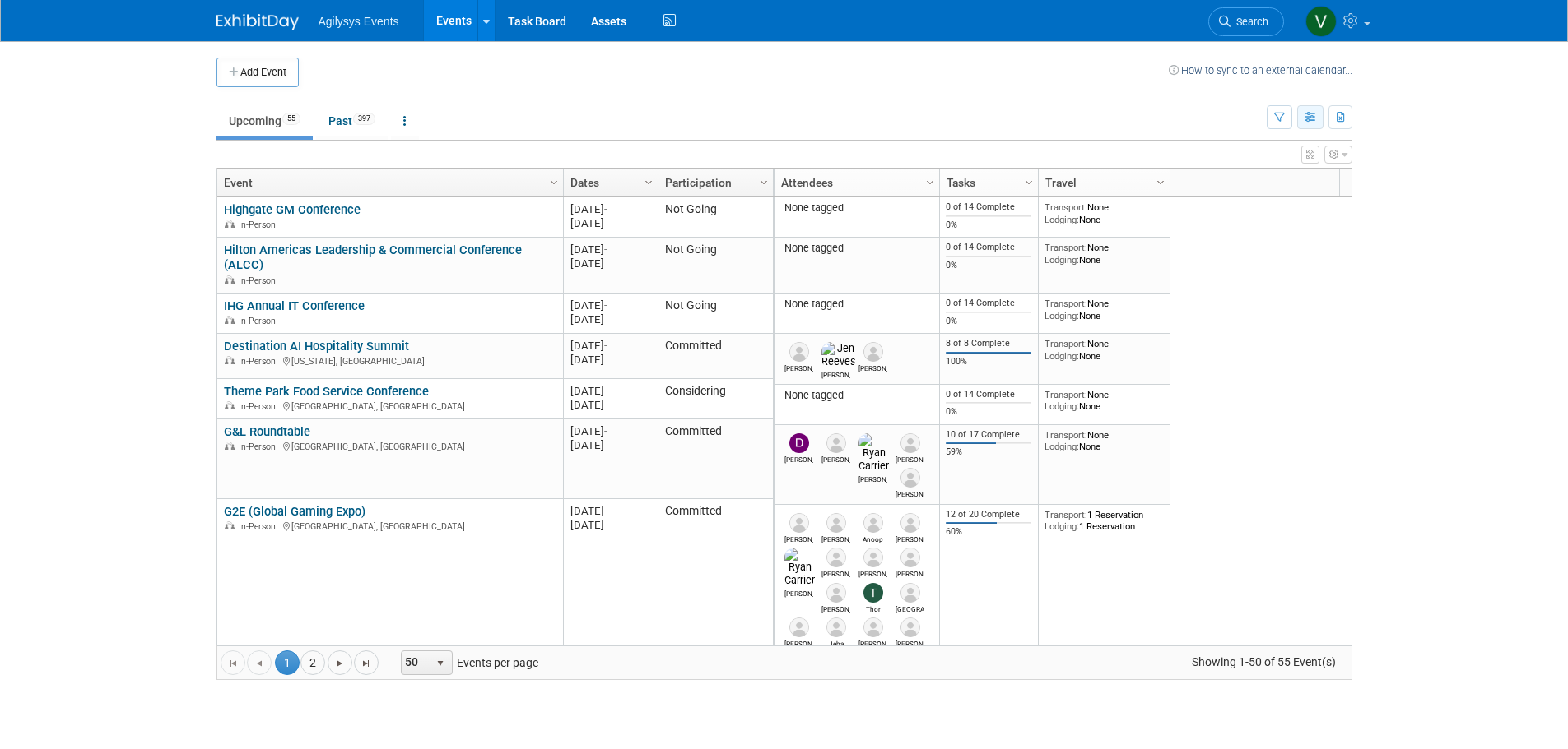
click at [1320, 120] on button "button" at bounding box center [1310, 117] width 26 height 24
click at [1244, 223] on link "Calendar View" at bounding box center [1241, 225] width 138 height 23
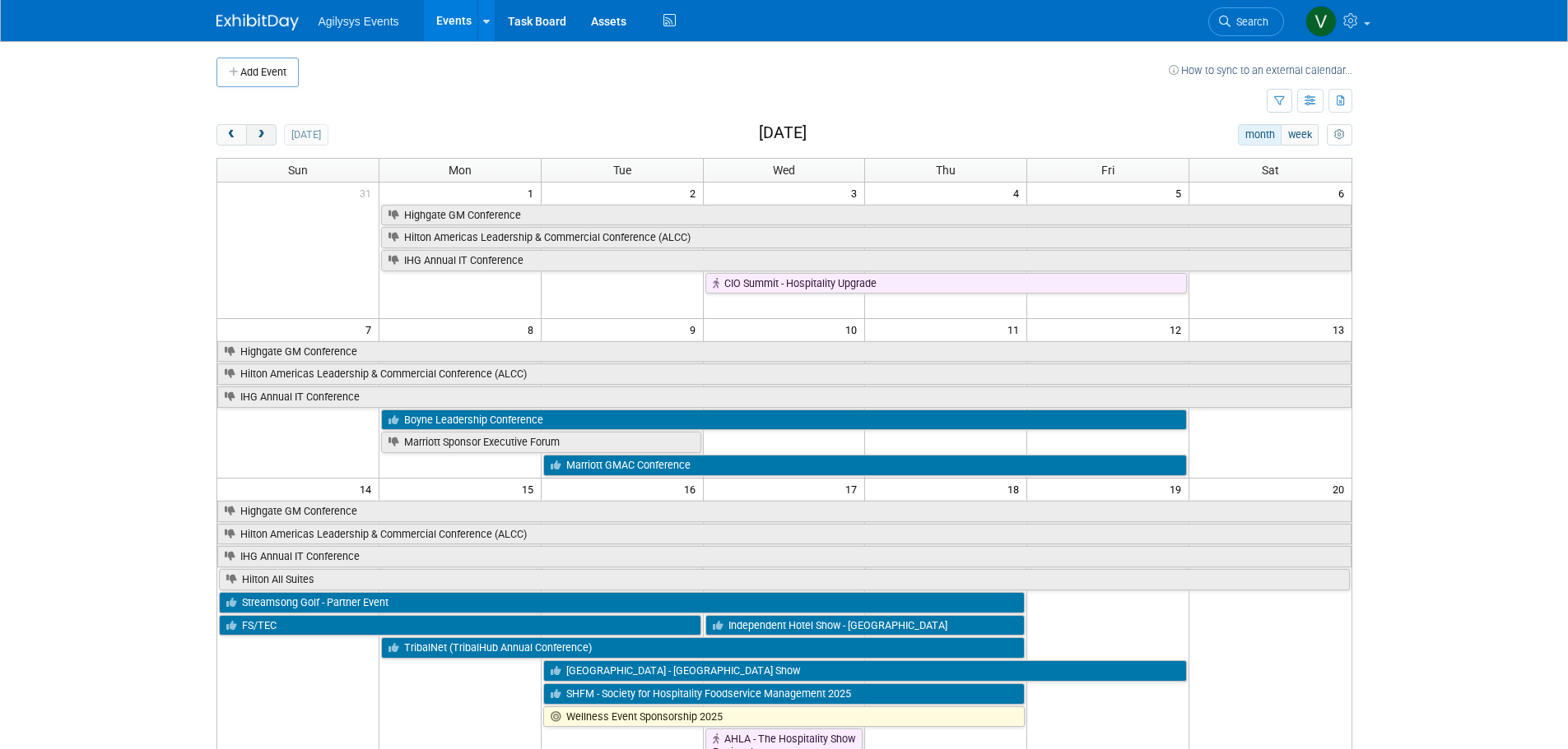
click at [261, 137] on span "next" at bounding box center [261, 135] width 13 height 11
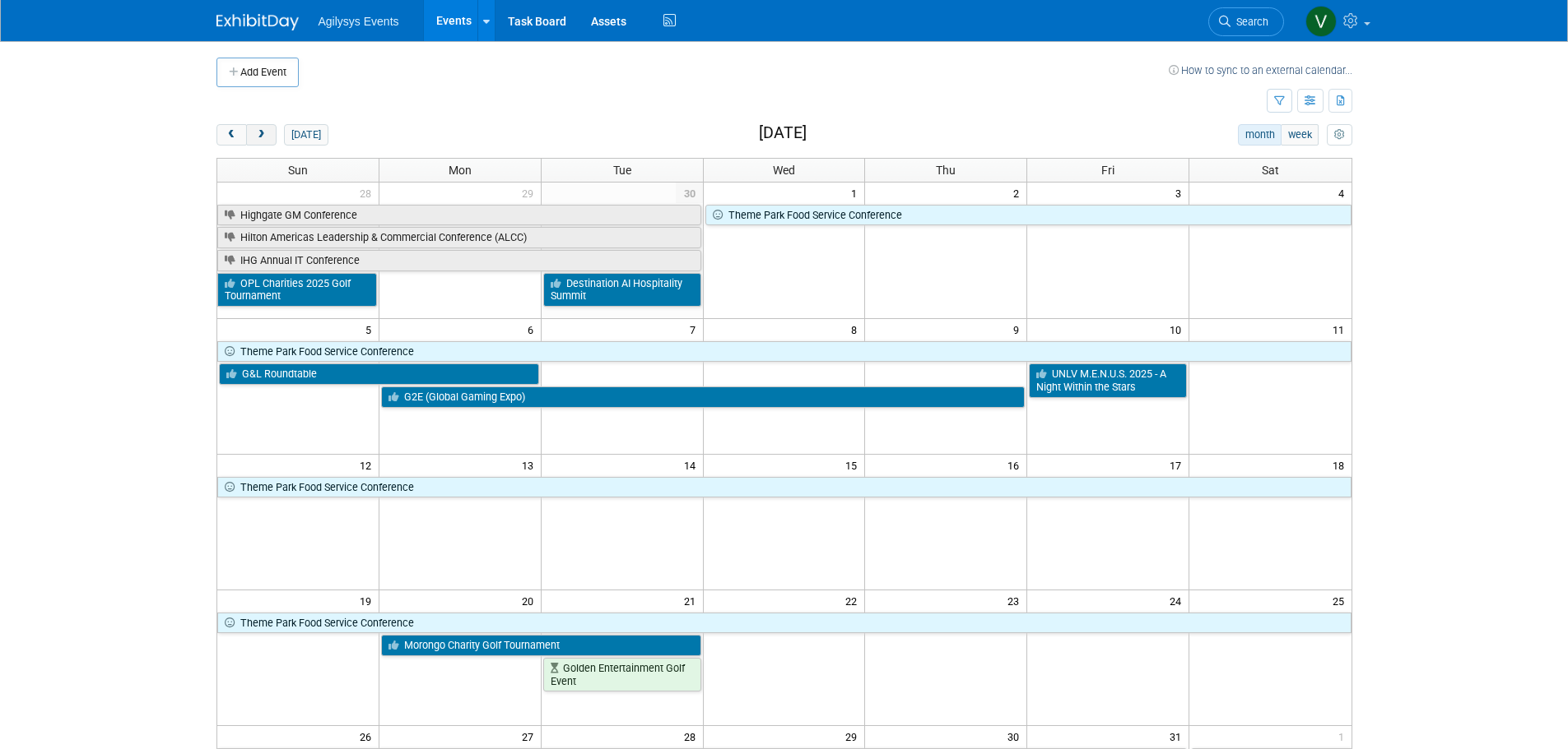
click at [261, 137] on span "next" at bounding box center [261, 135] width 13 height 11
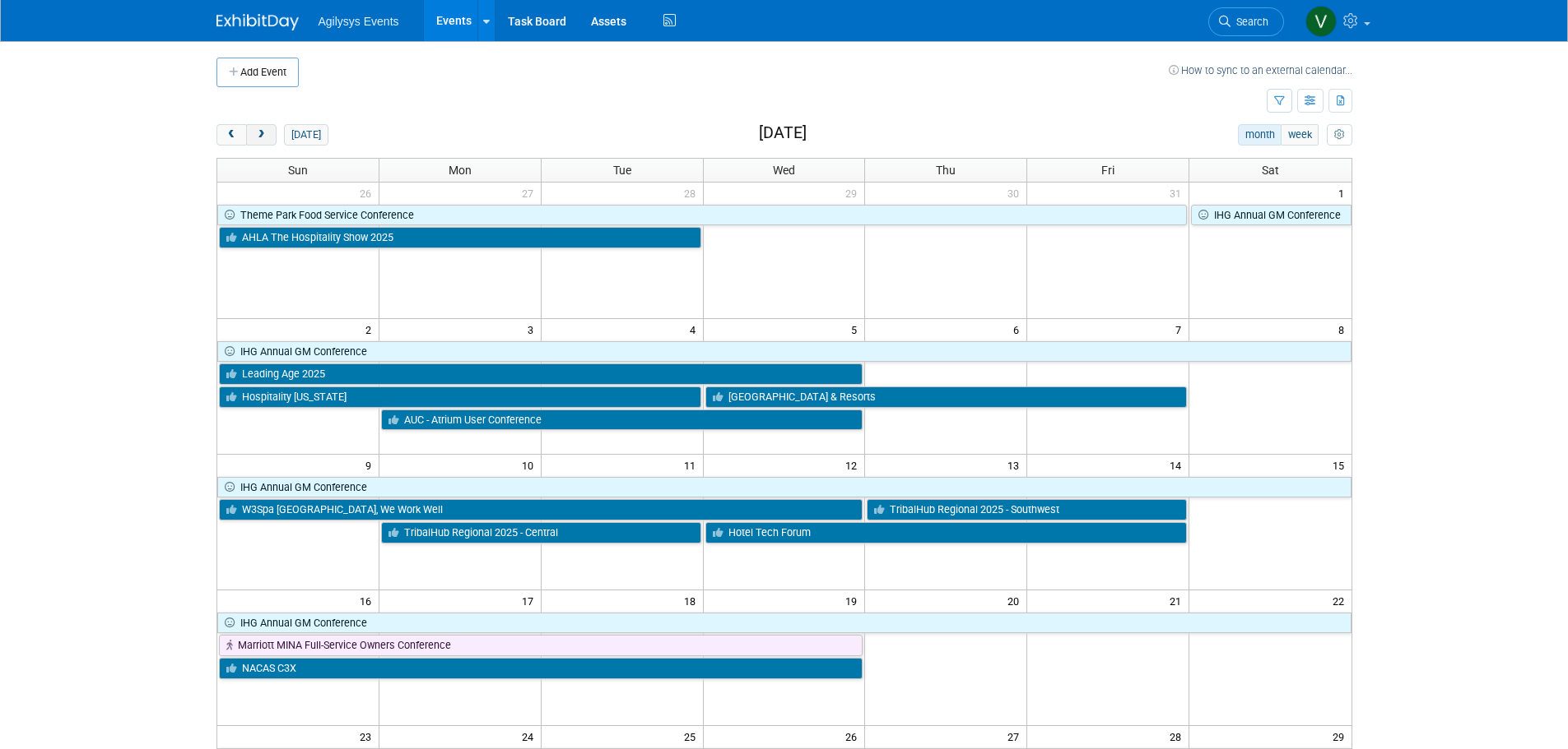
click at [265, 135] on span "next" at bounding box center [261, 135] width 13 height 11
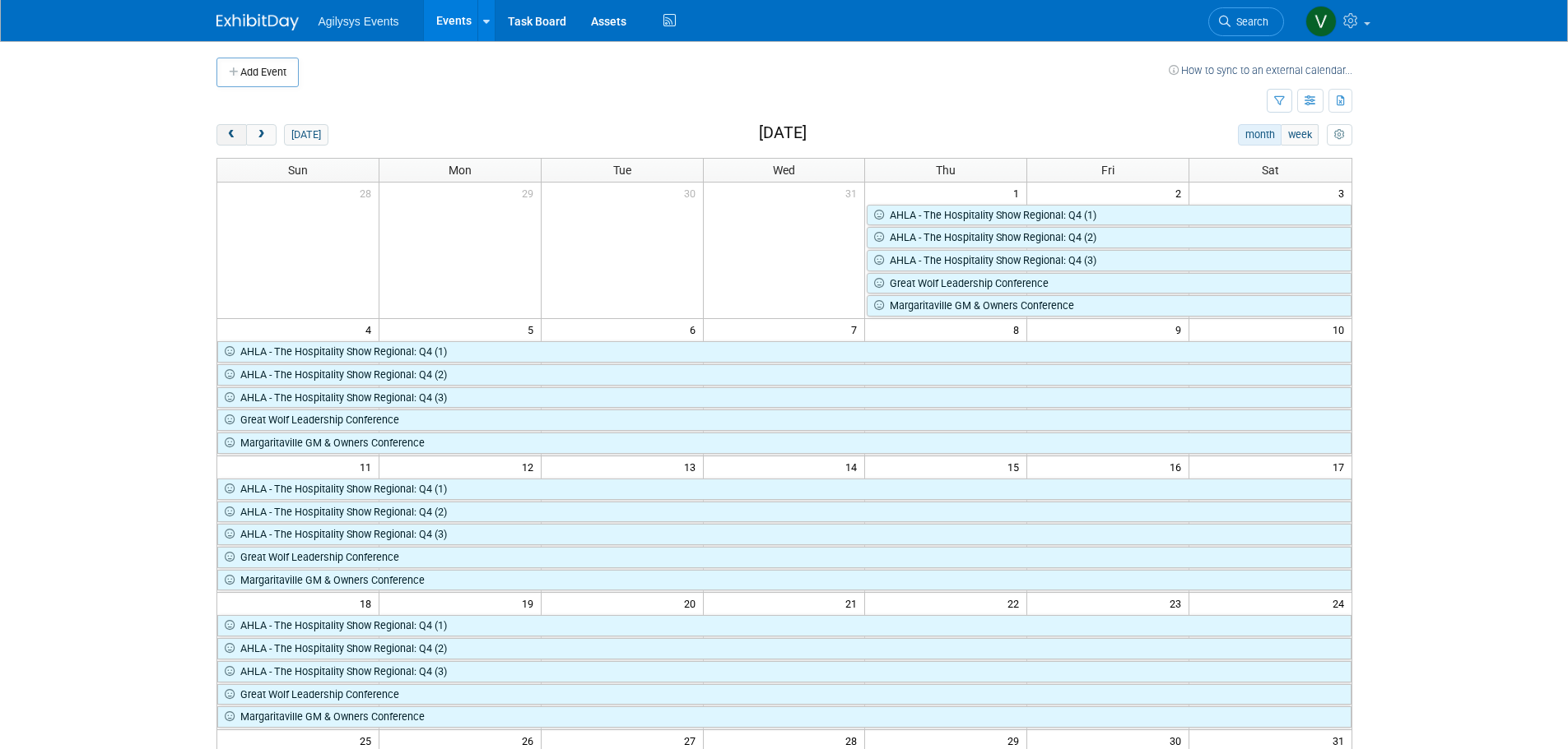
click at [234, 133] on span "prev" at bounding box center [231, 135] width 13 height 11
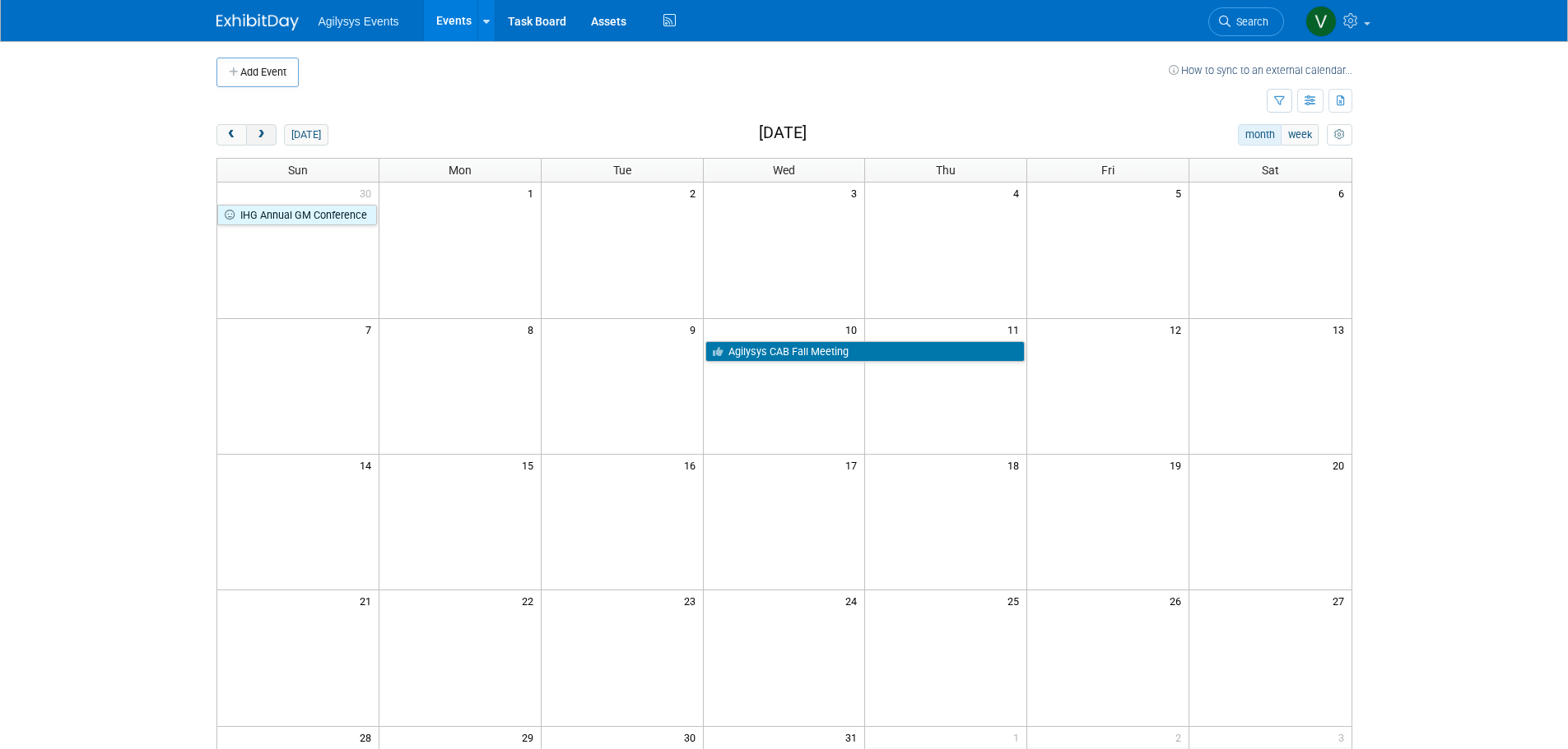
click at [271, 133] on button "next" at bounding box center [261, 135] width 30 height 21
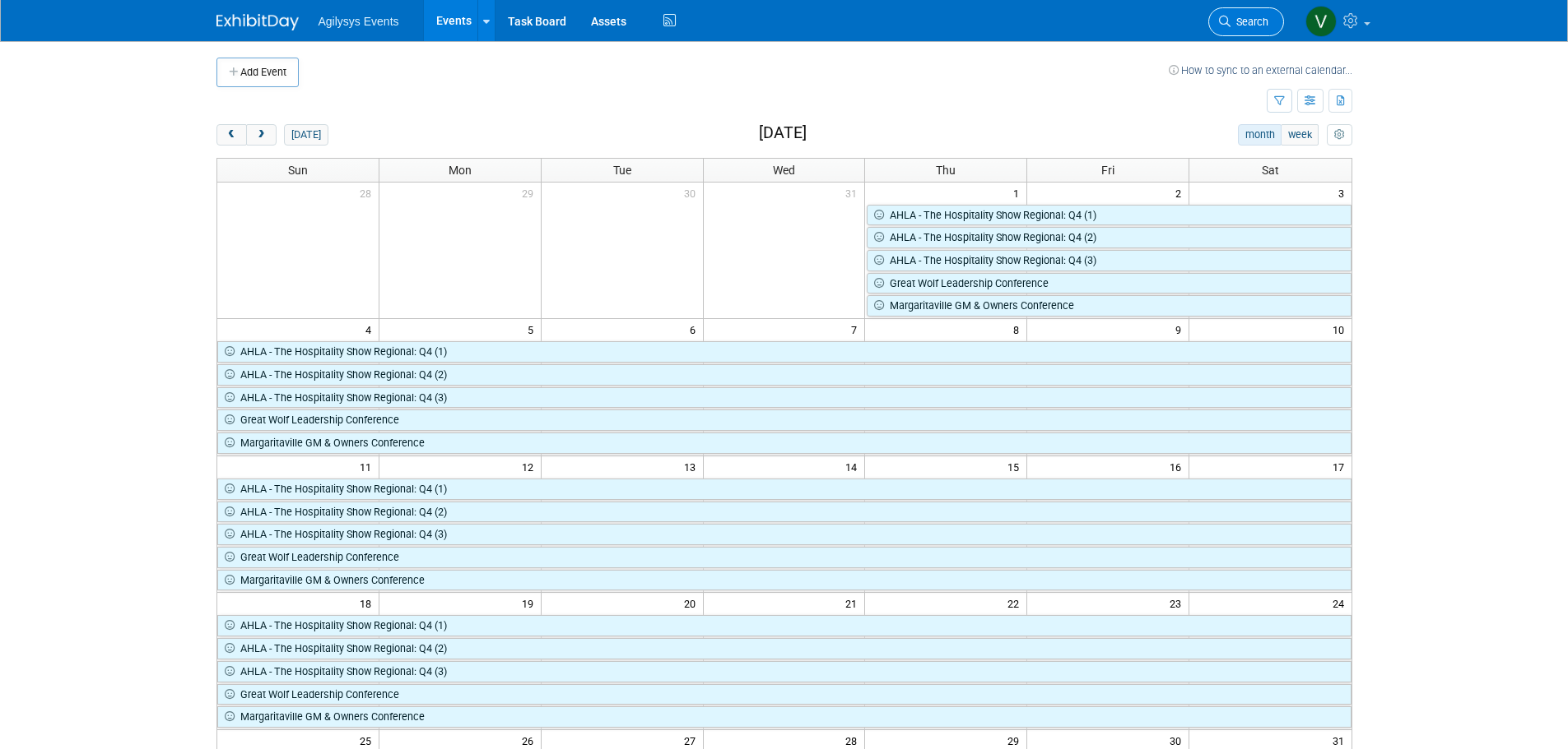
click at [1253, 18] on span "Search" at bounding box center [1249, 21] width 38 height 13
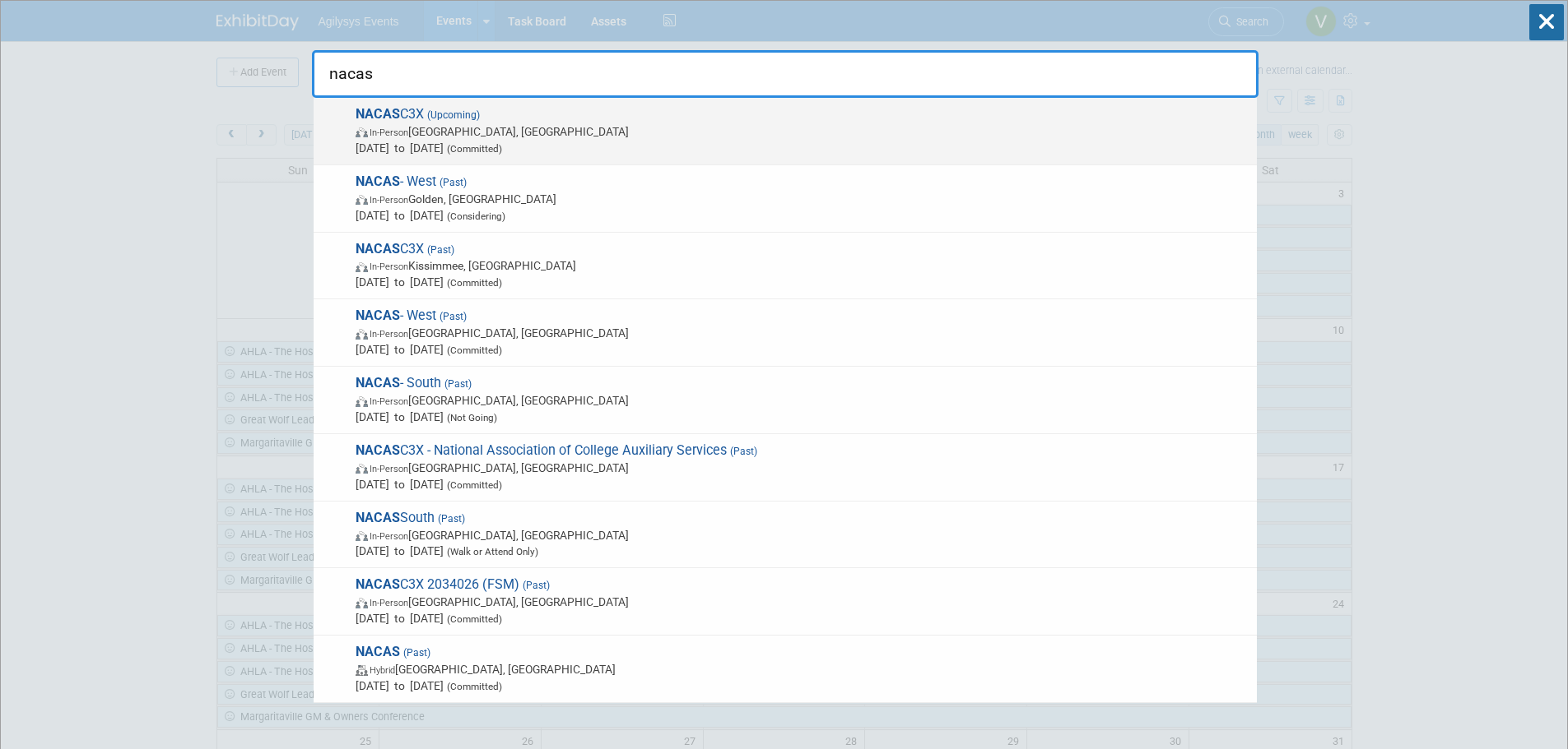
type input "nacas"
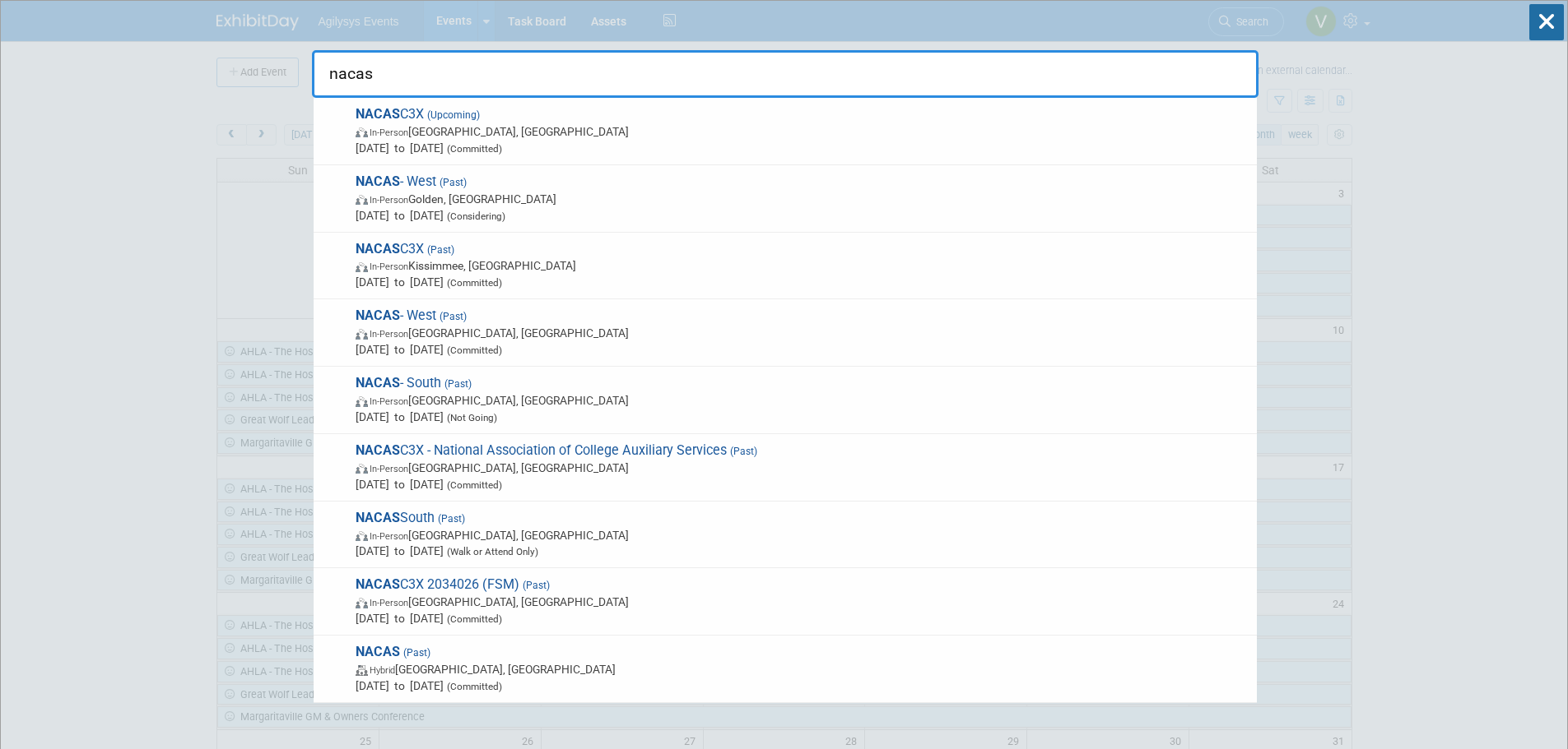
click at [462, 113] on span "(Upcoming)" at bounding box center [452, 116] width 56 height 12
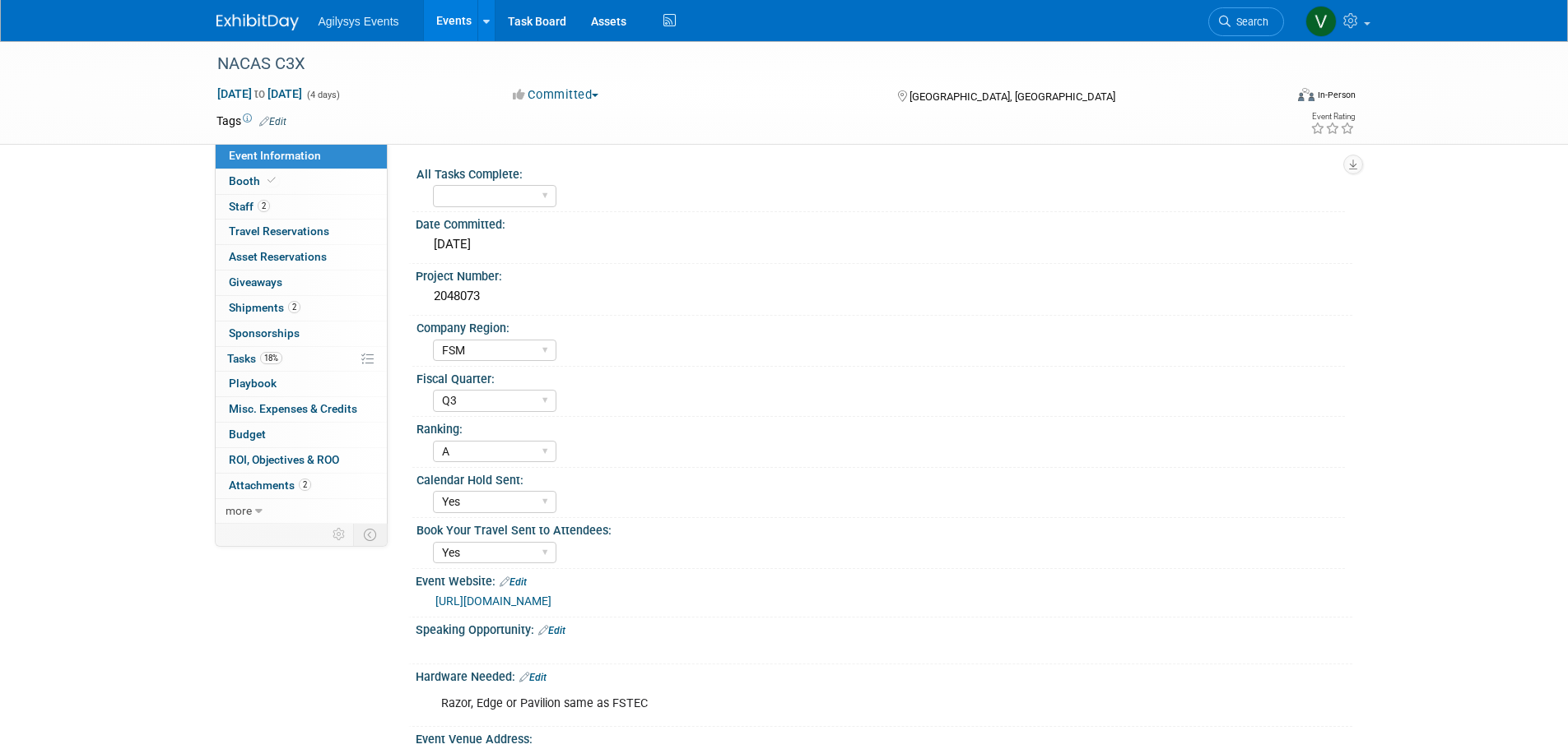
select select "FSM"
select select "Q3"
select select "A"
select select "Yes"
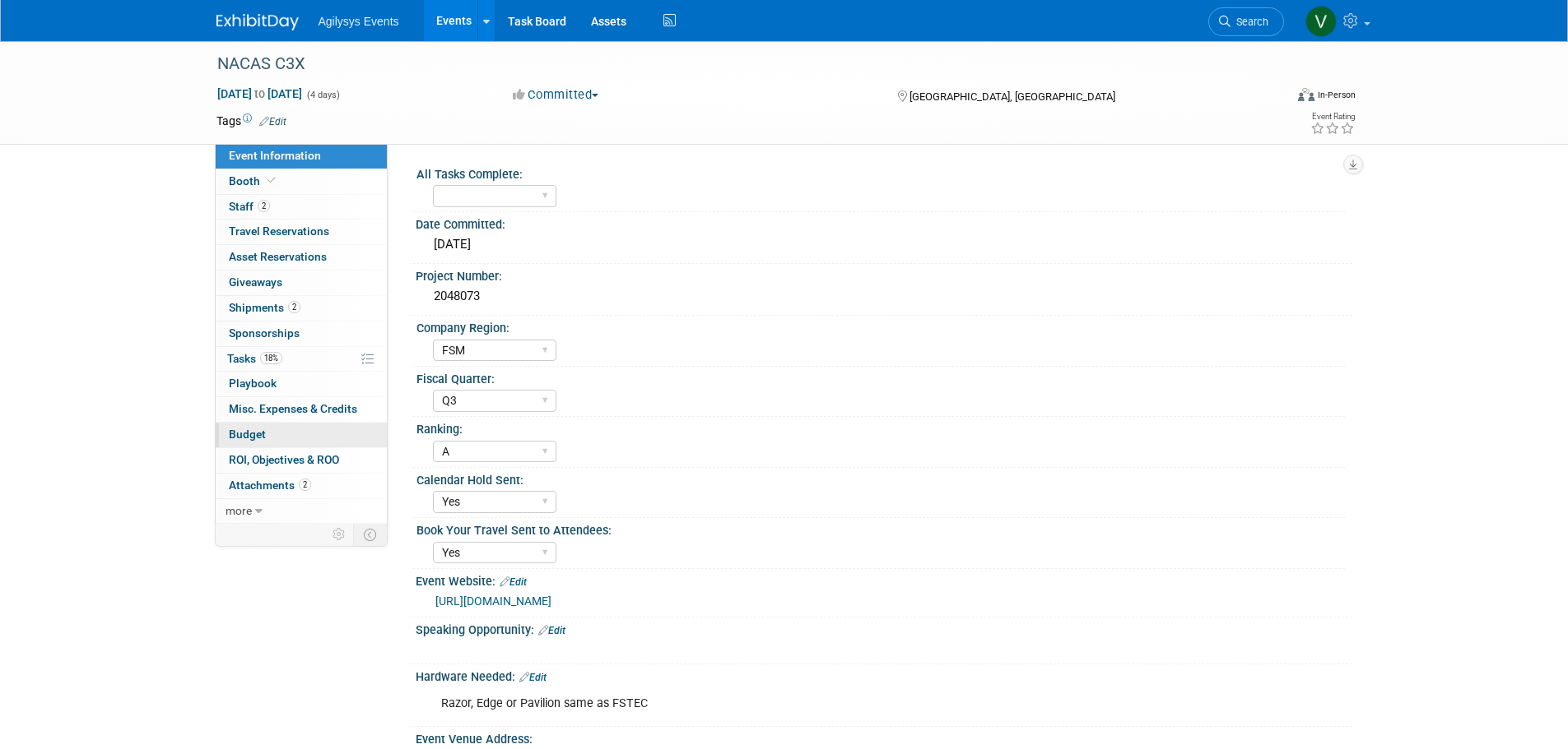
click at [274, 438] on link "Budget" at bounding box center [301, 434] width 171 height 24
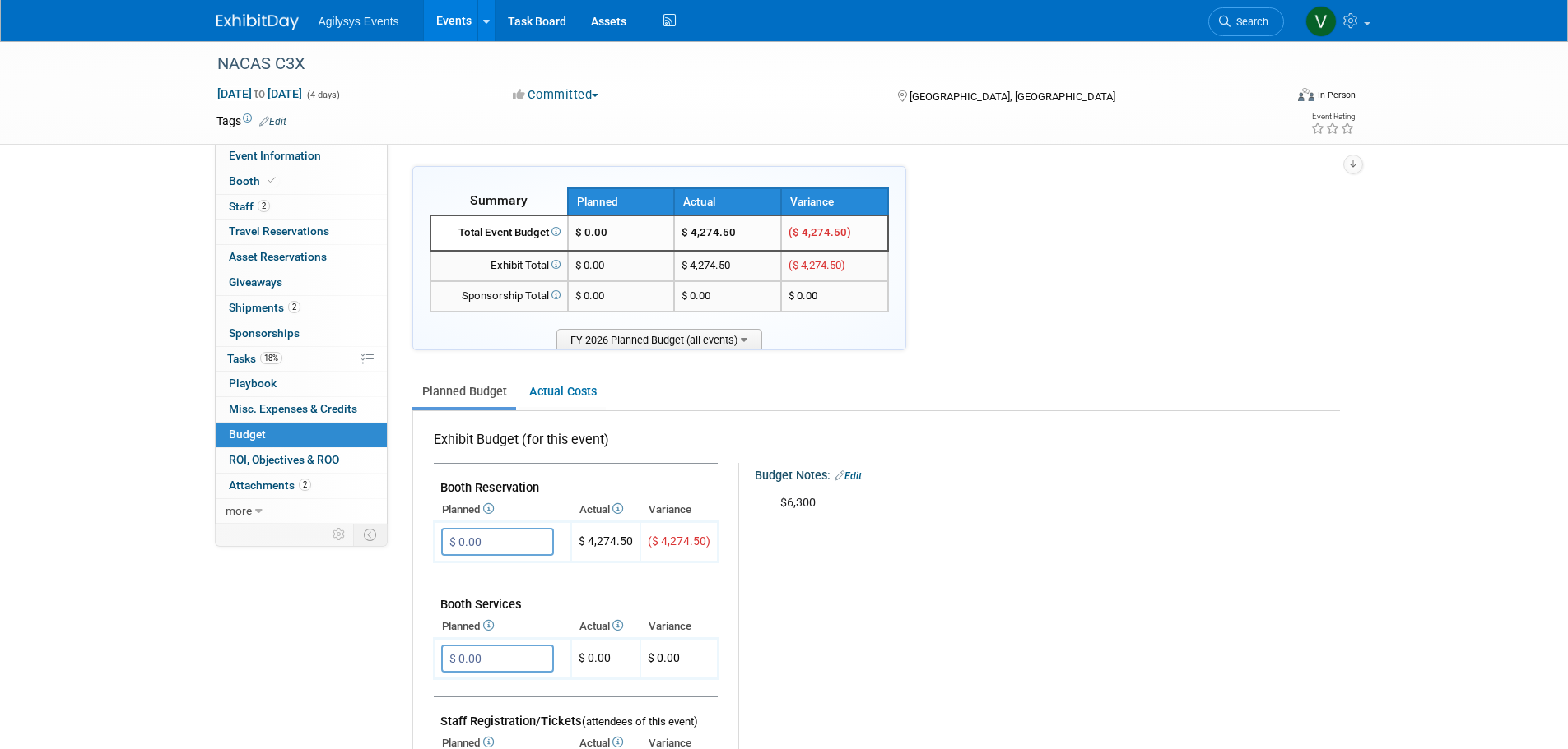
click at [275, 34] on div "Agilysys Events Events Add Event Bulk Upload Events Shareable Event Boards Rece…" at bounding box center [784, 20] width 1136 height 41
click at [271, 24] on img at bounding box center [258, 21] width 83 height 17
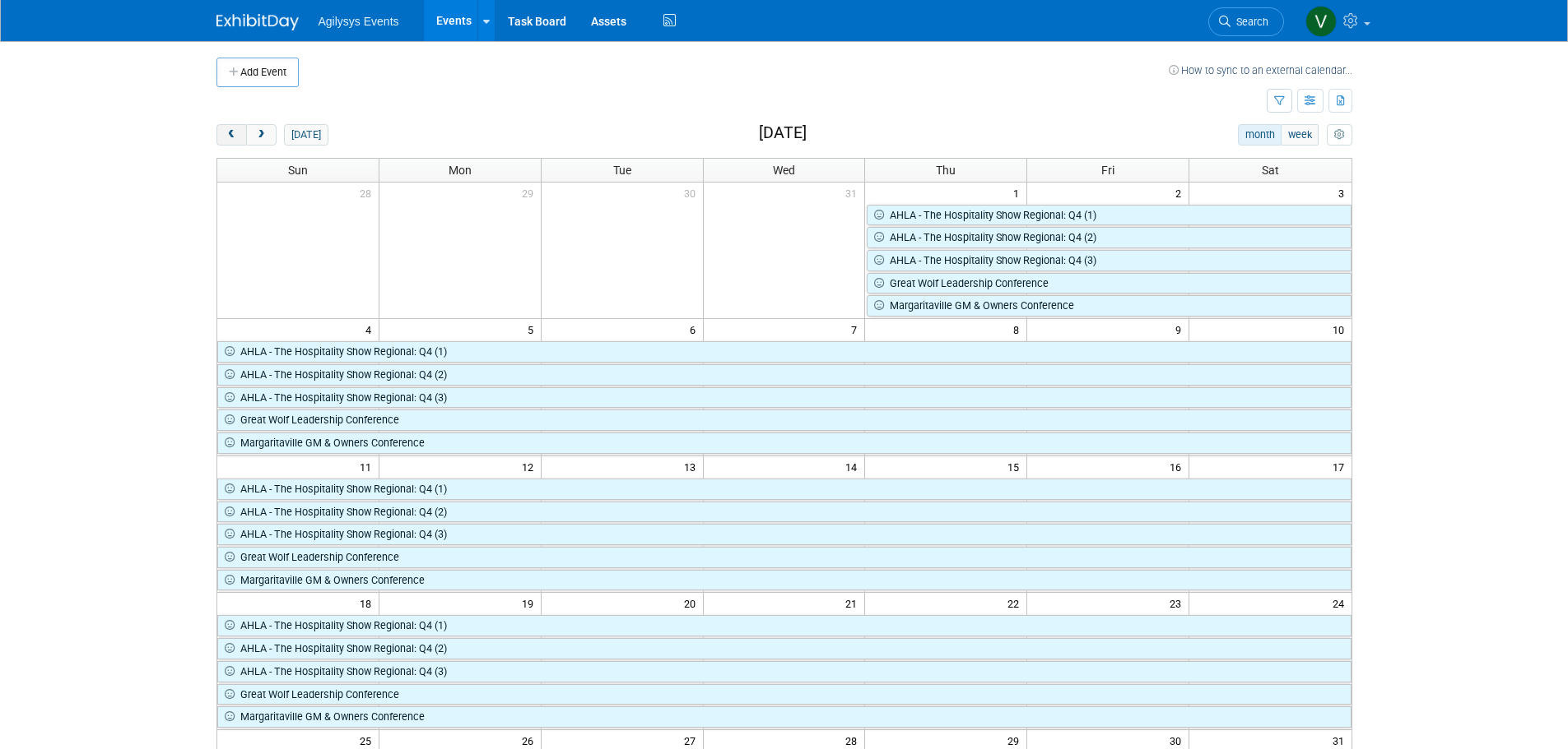
click at [234, 130] on span "prev" at bounding box center [231, 135] width 13 height 11
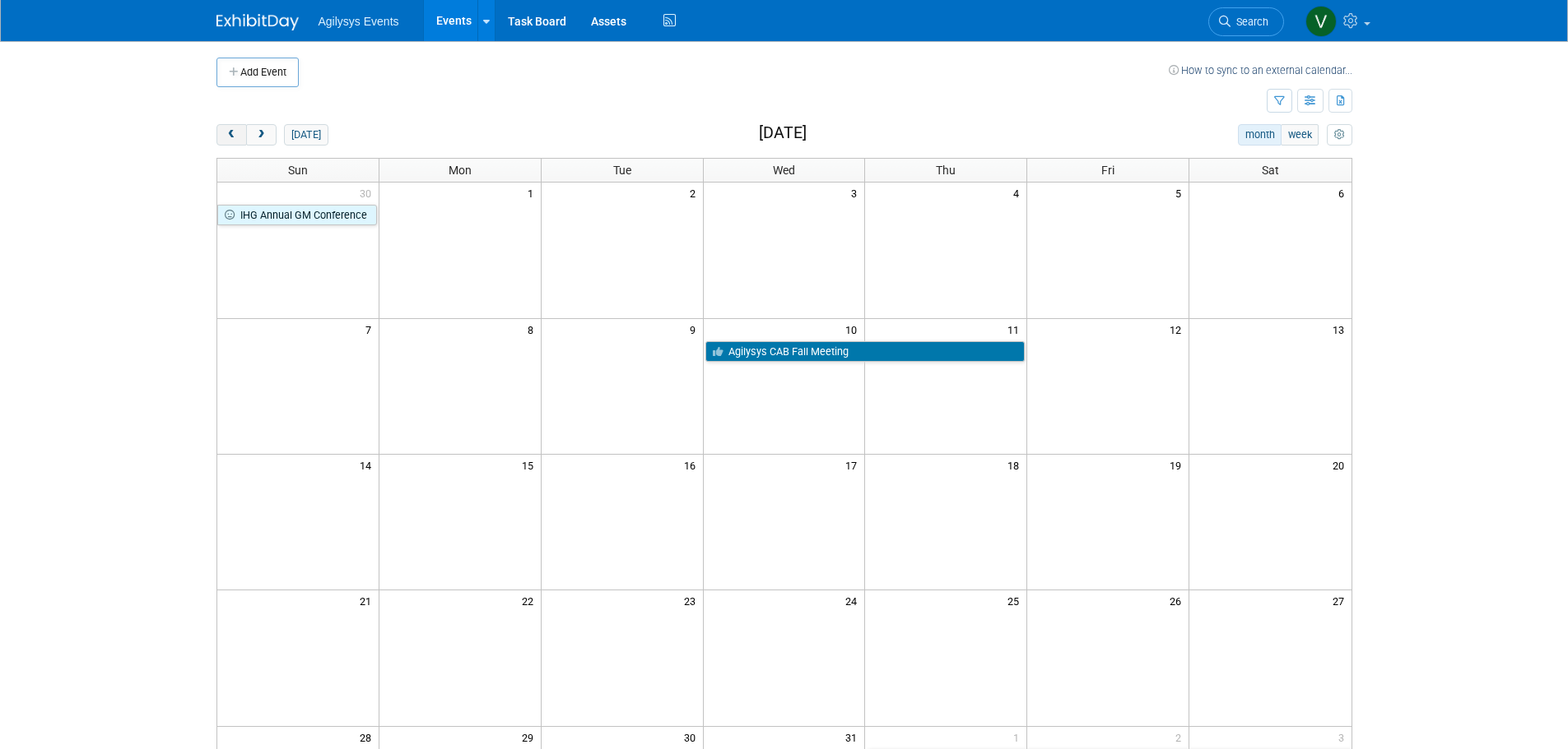
click at [233, 128] on button "prev" at bounding box center [231, 135] width 30 height 21
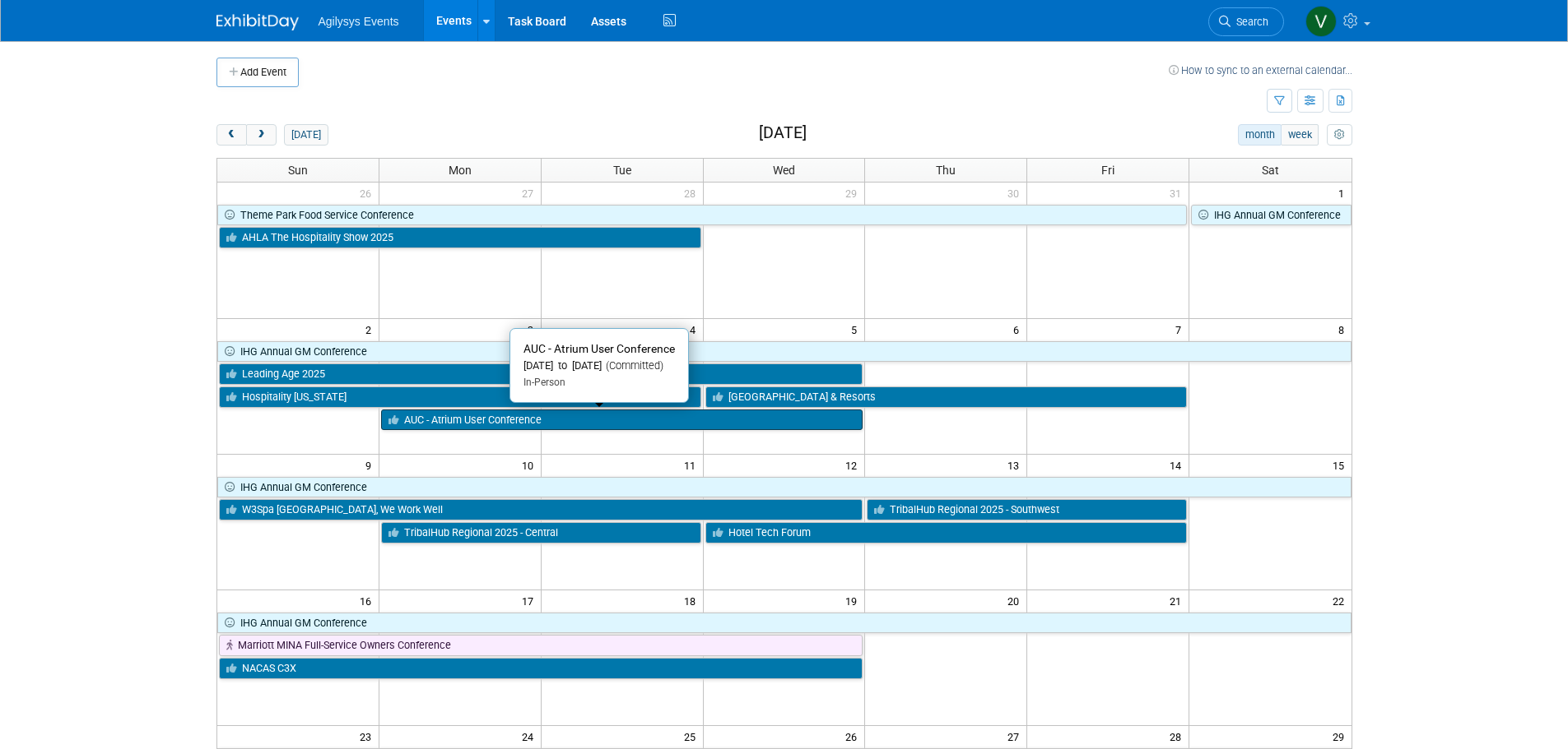
click at [545, 424] on link "AUC - Atrium User Conference" at bounding box center [622, 421] width 482 height 21
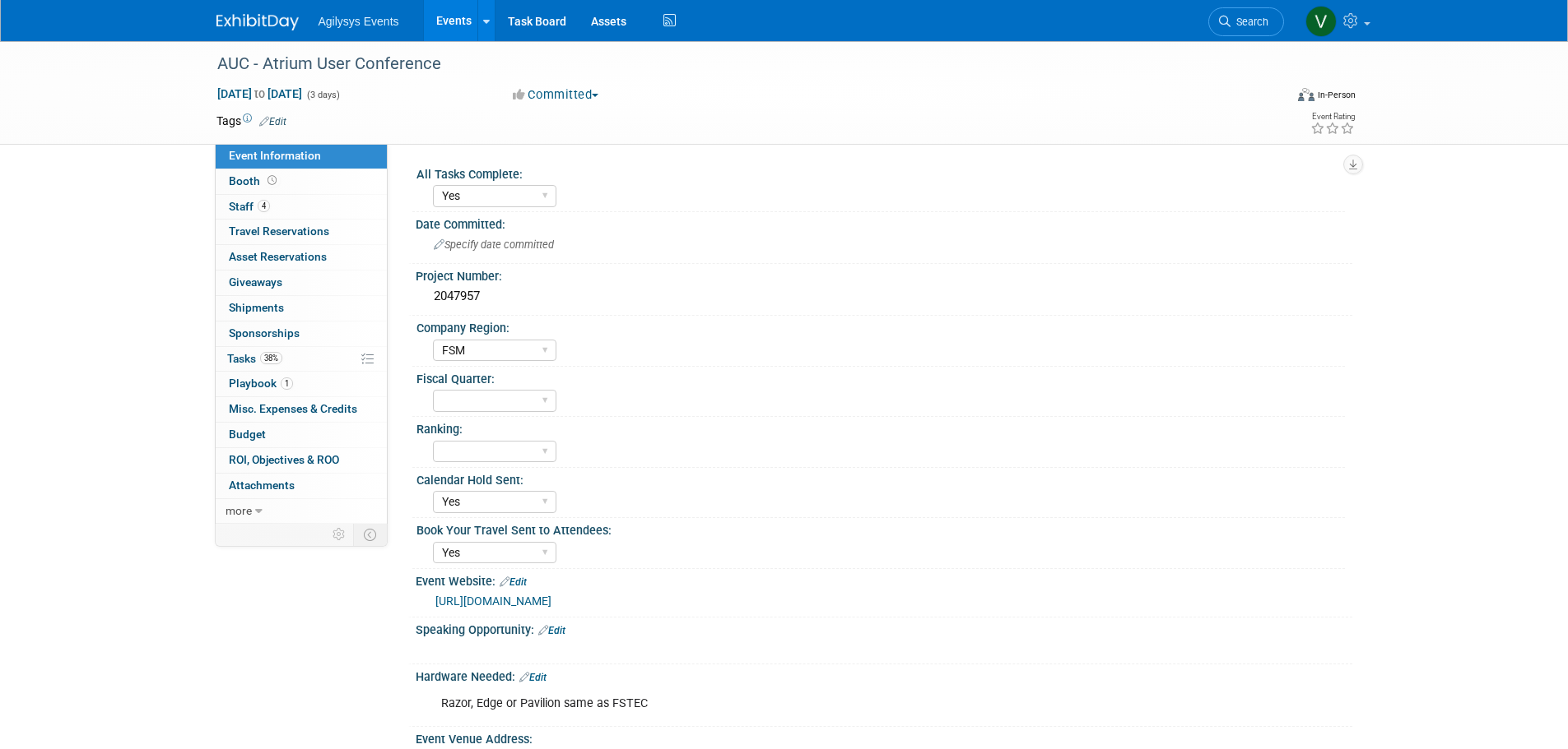
select select "Yes"
select select "FSM"
select select "Yes"
click at [255, 425] on link "Budget" at bounding box center [301, 434] width 171 height 24
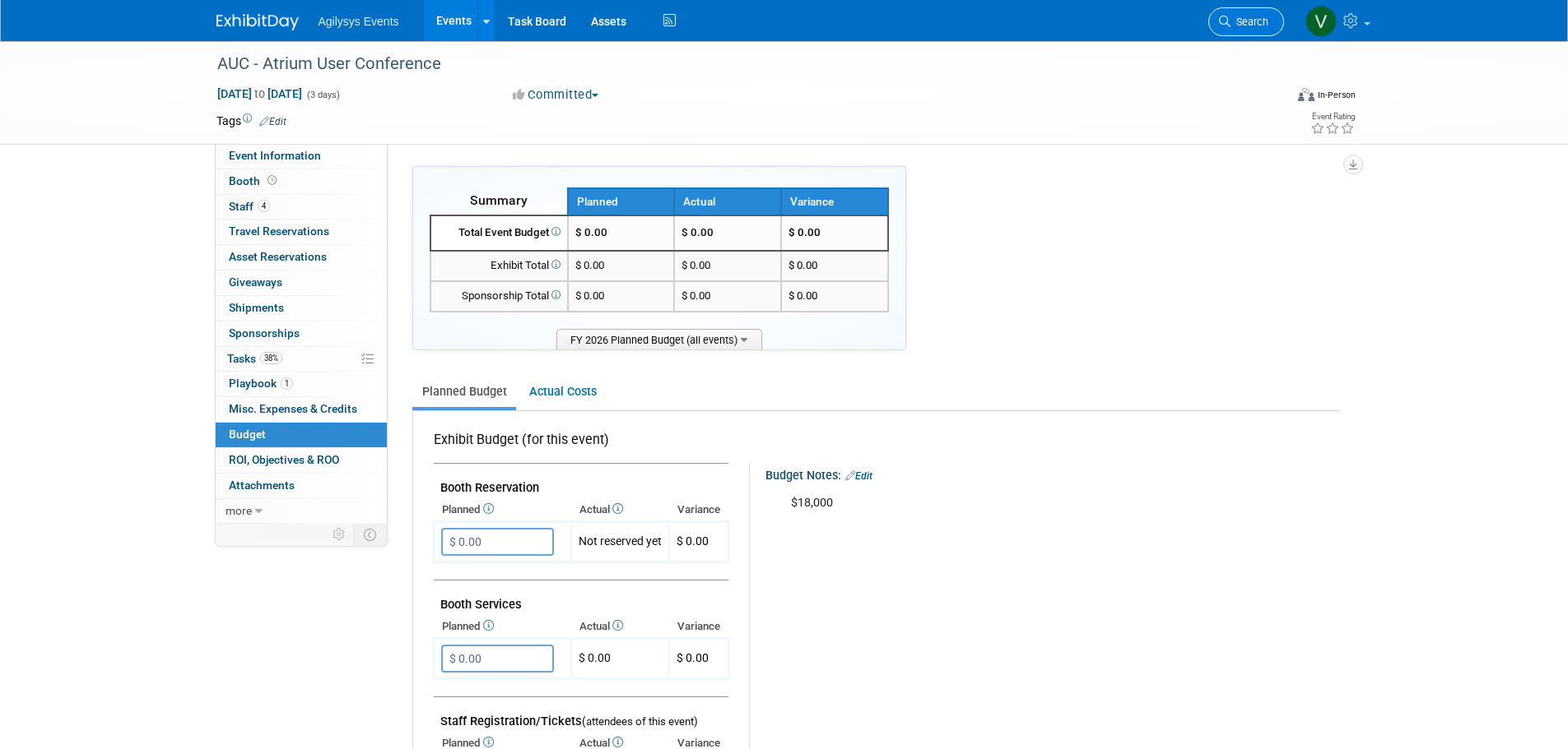
click at [1241, 20] on span "Search" at bounding box center [1249, 21] width 38 height 13
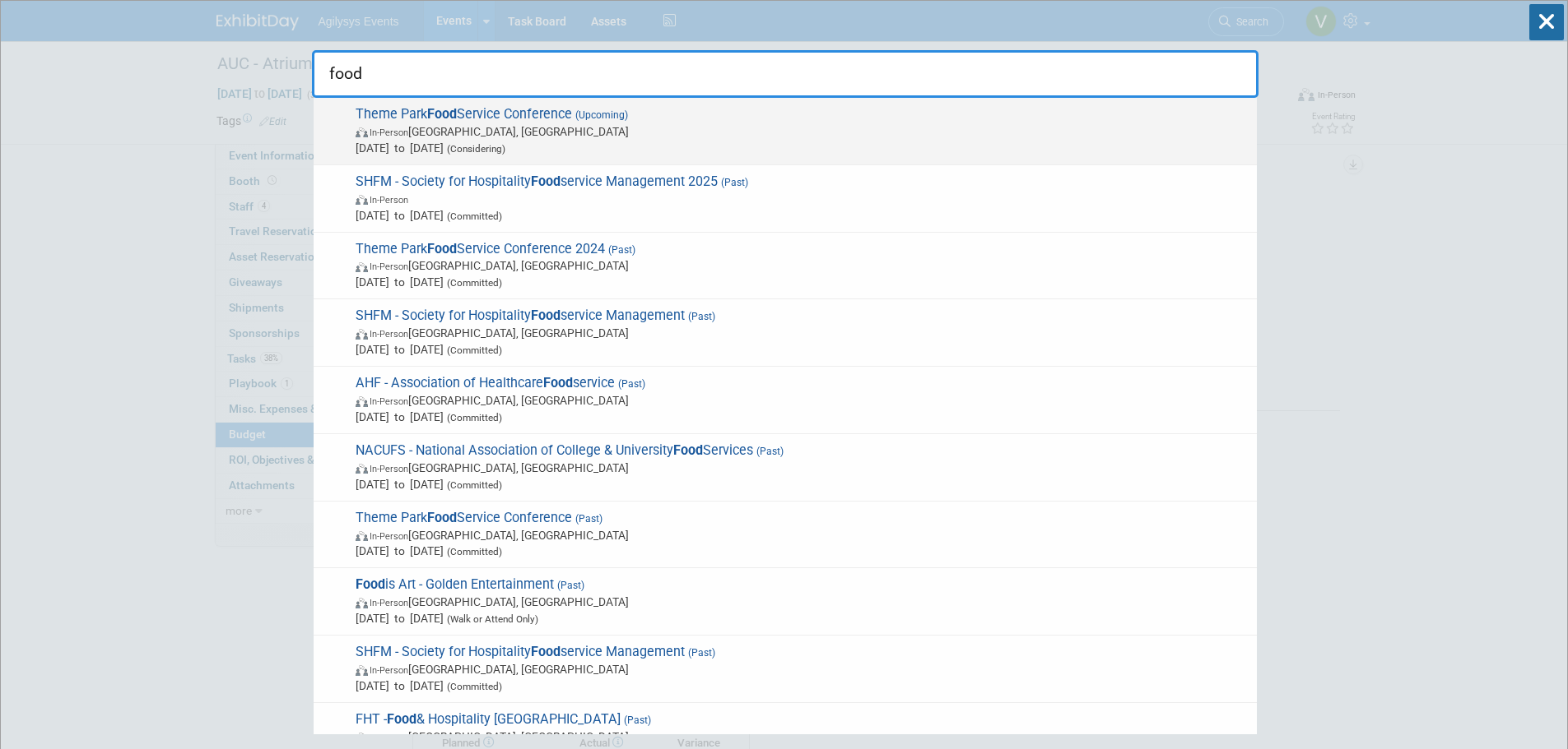
type input "food"
click at [430, 116] on strong "Food" at bounding box center [442, 114] width 29 height 16
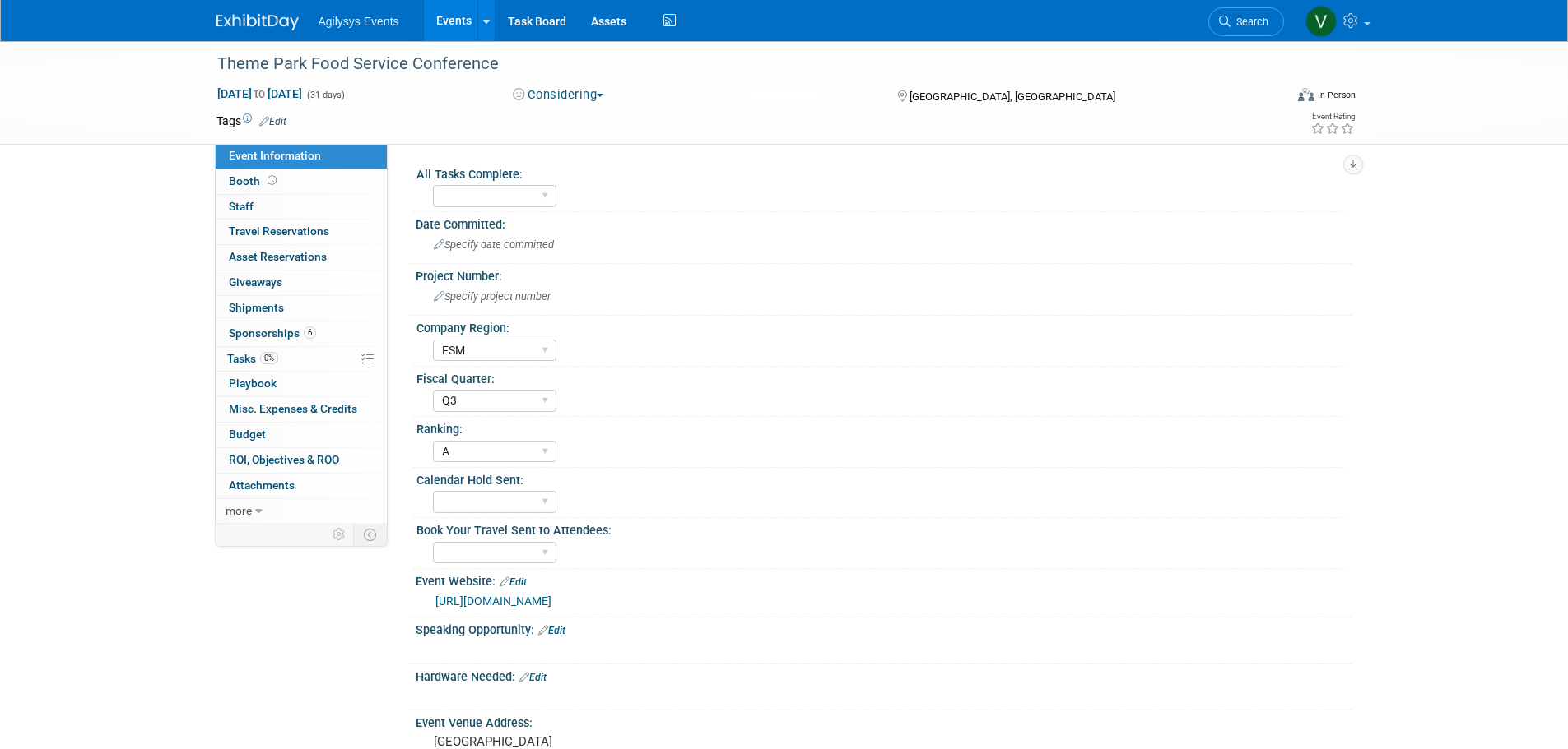
select select "FSM"
select select "Q3"
select select "A"
click at [272, 436] on link "Budget" at bounding box center [301, 434] width 171 height 24
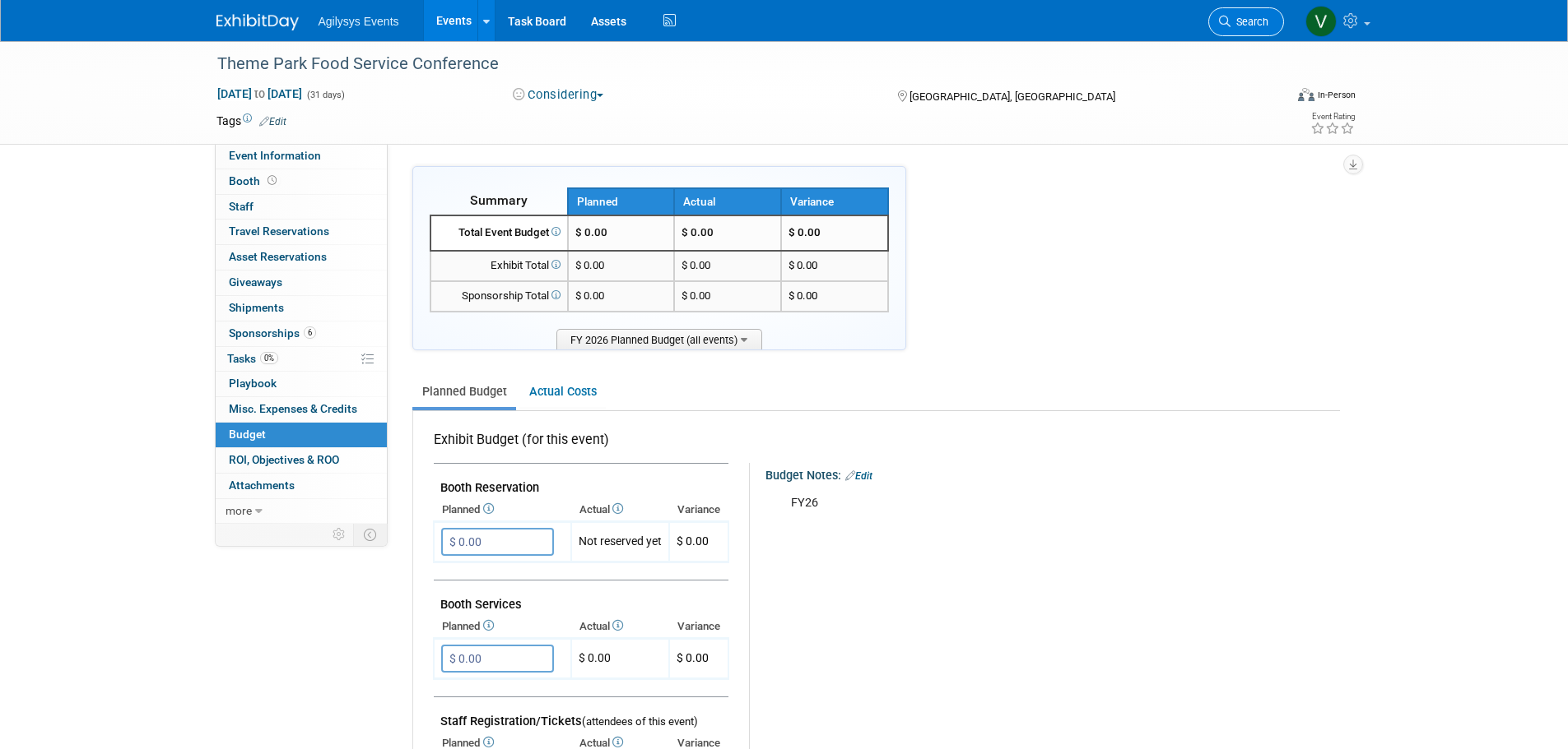
click at [1252, 22] on span "Search" at bounding box center [1249, 21] width 38 height 13
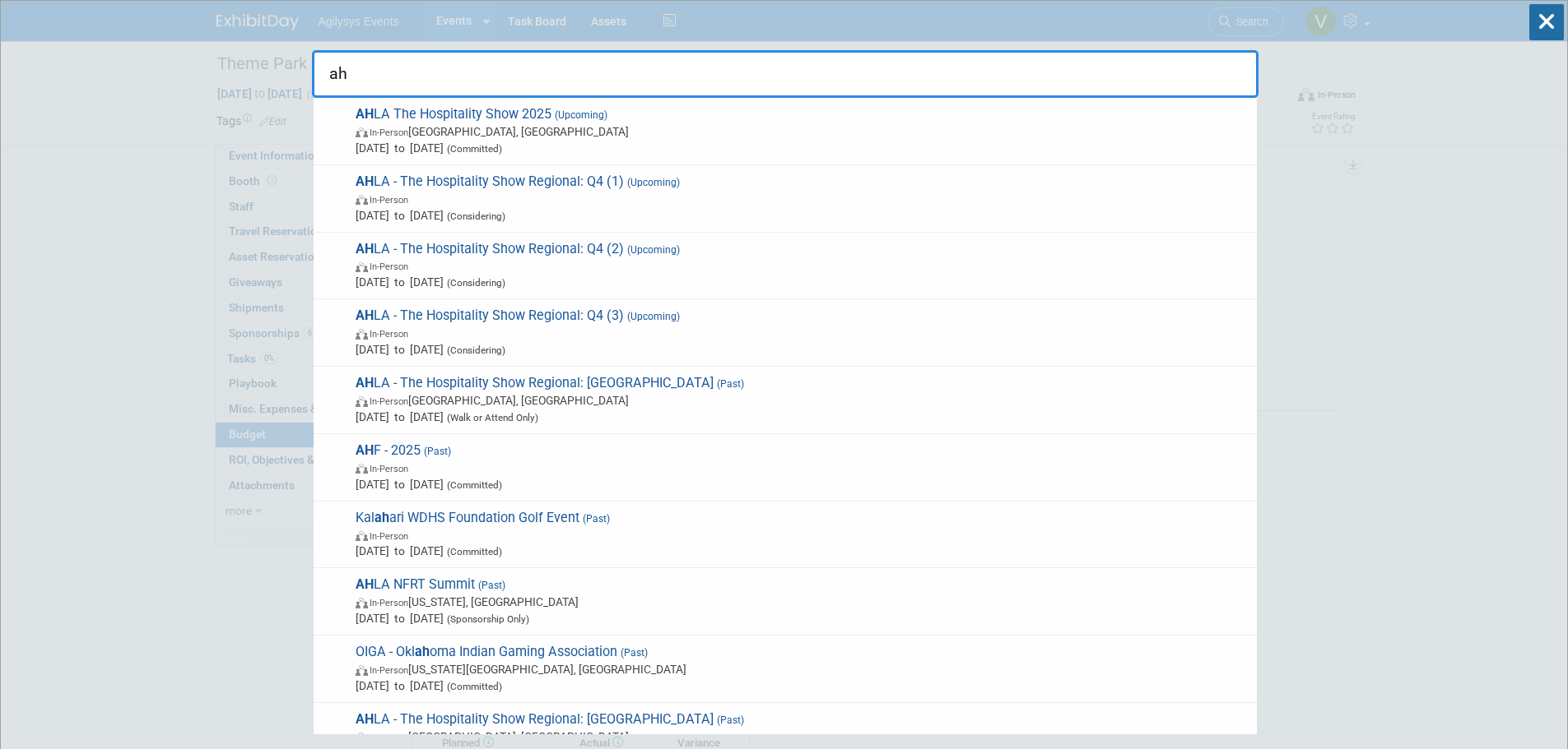
type input "a"
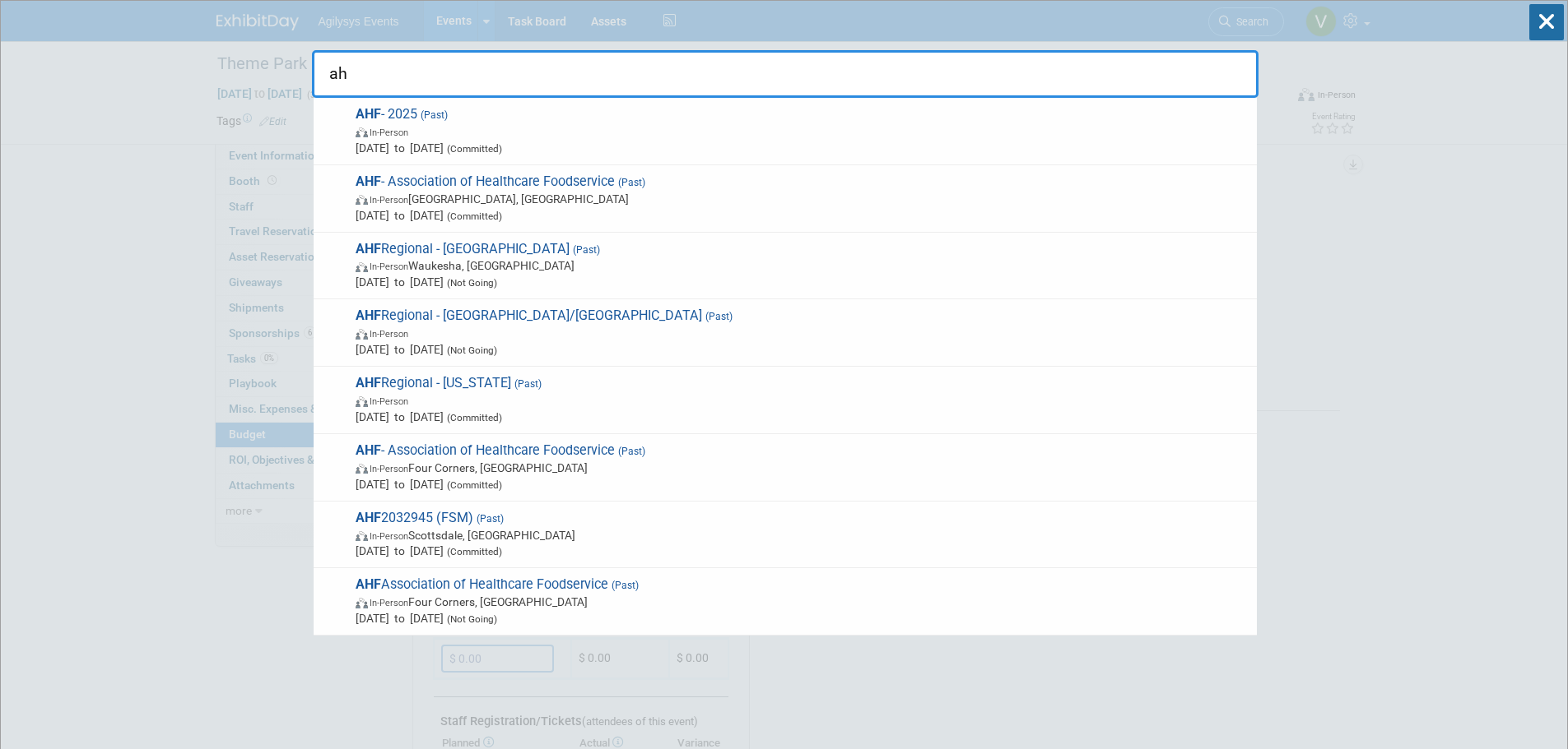
type input "a"
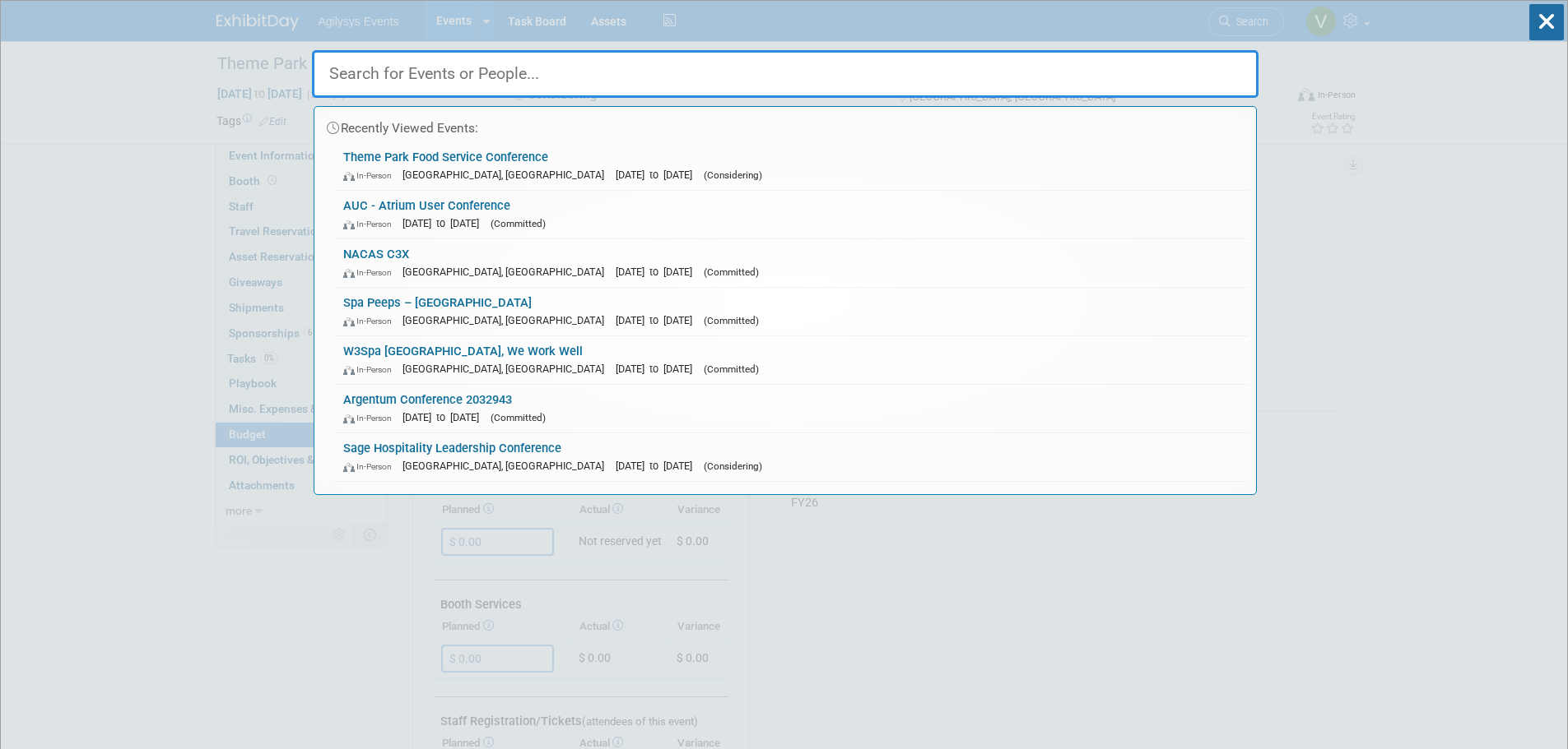
type input "a"
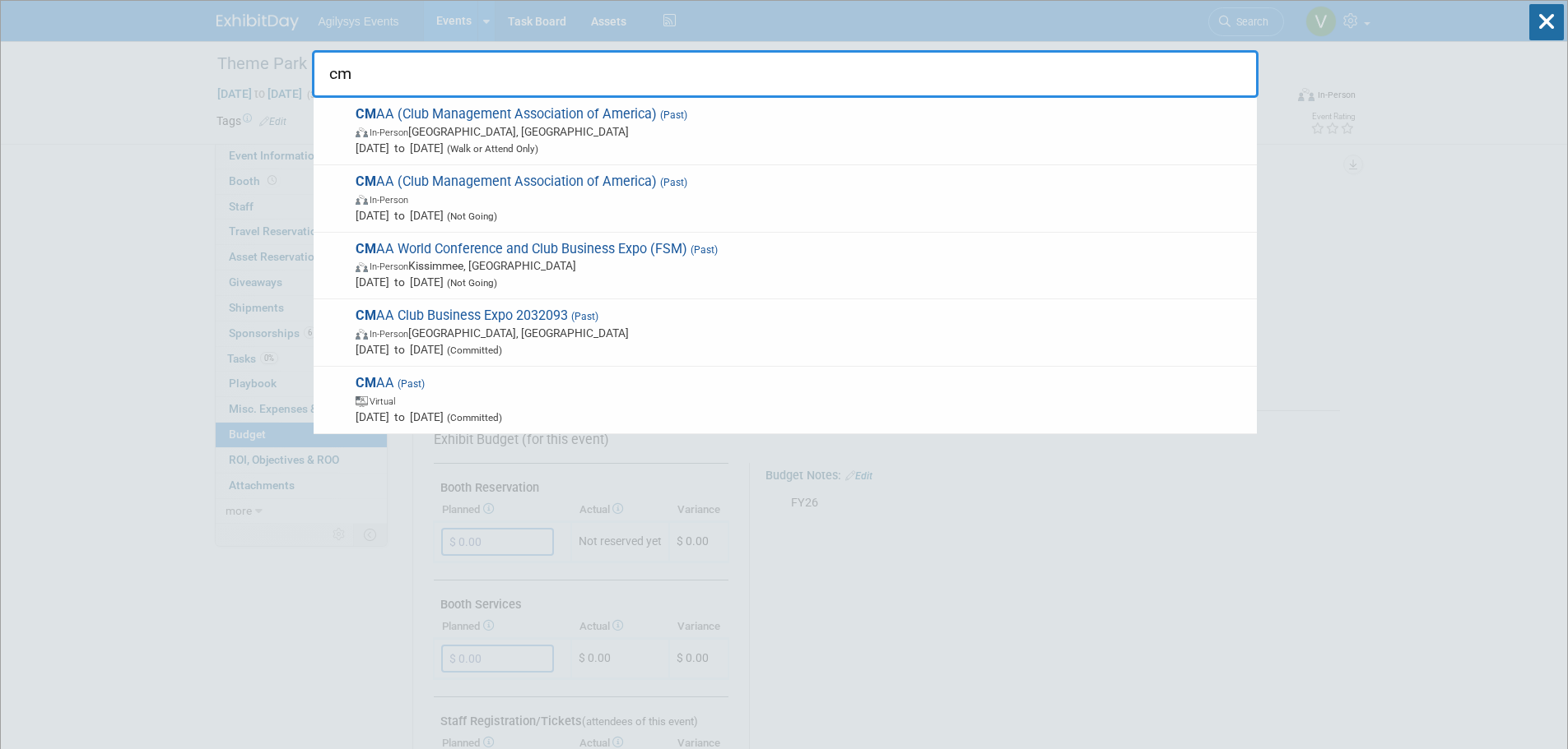
type input "c"
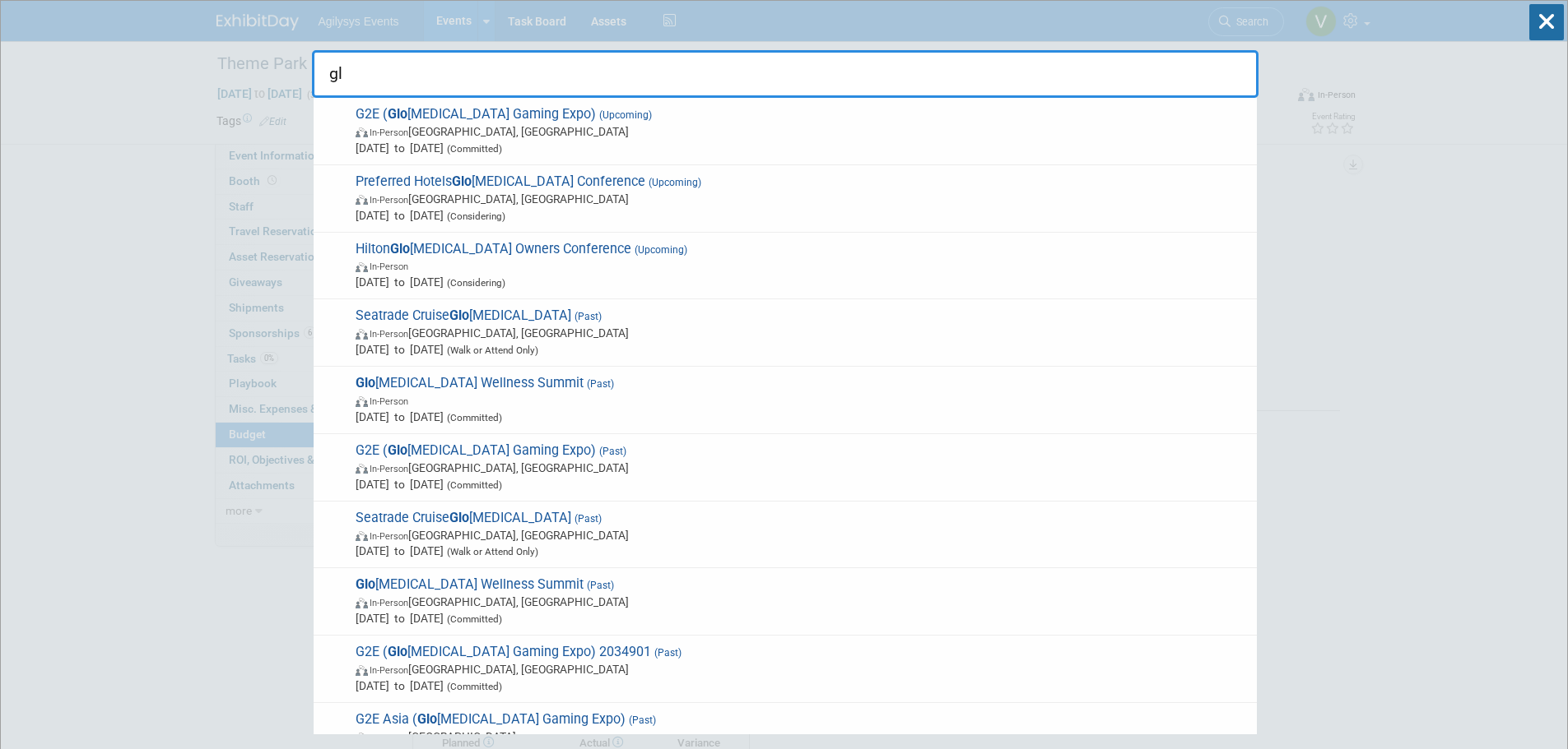
type input "g"
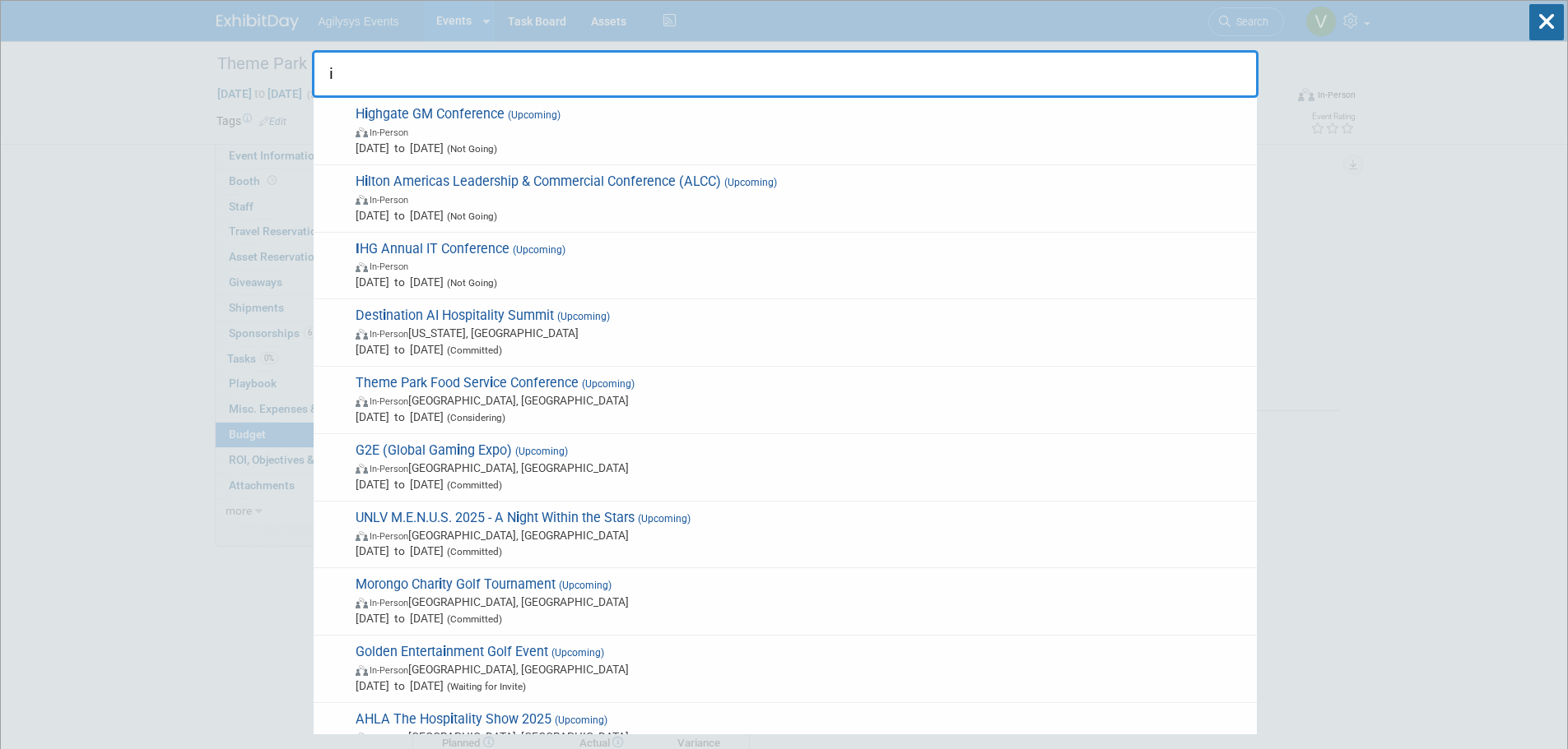
type input "i"
click at [521, 99] on div "H i ghgate GM Conference (Upcoming) In-Person Sep 1, 2025 to Sep 30, 2025 (Not …" at bounding box center [785, 131] width 943 height 67
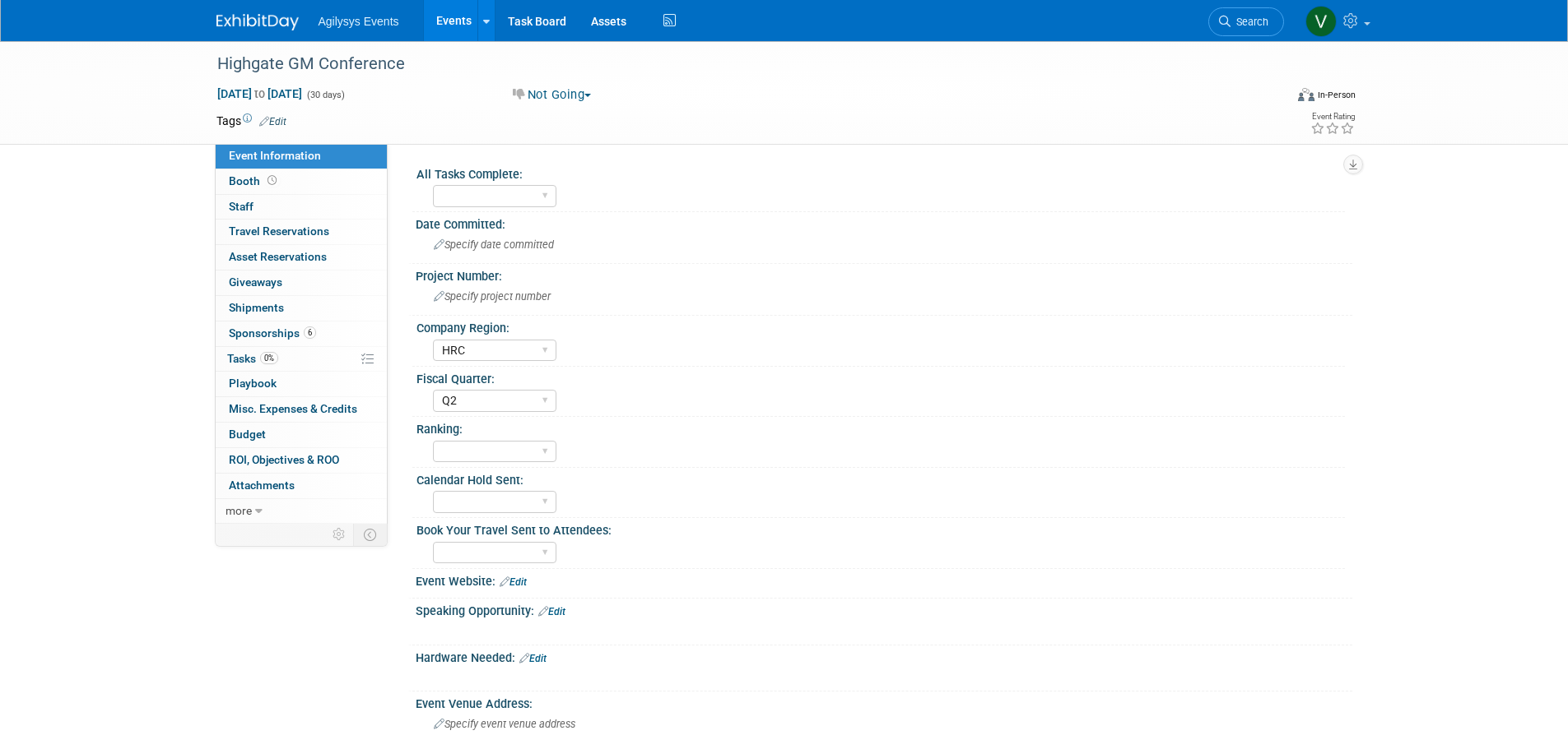
select select "HRC"
select select "Q2"
click at [1252, 18] on span "Search" at bounding box center [1249, 21] width 38 height 13
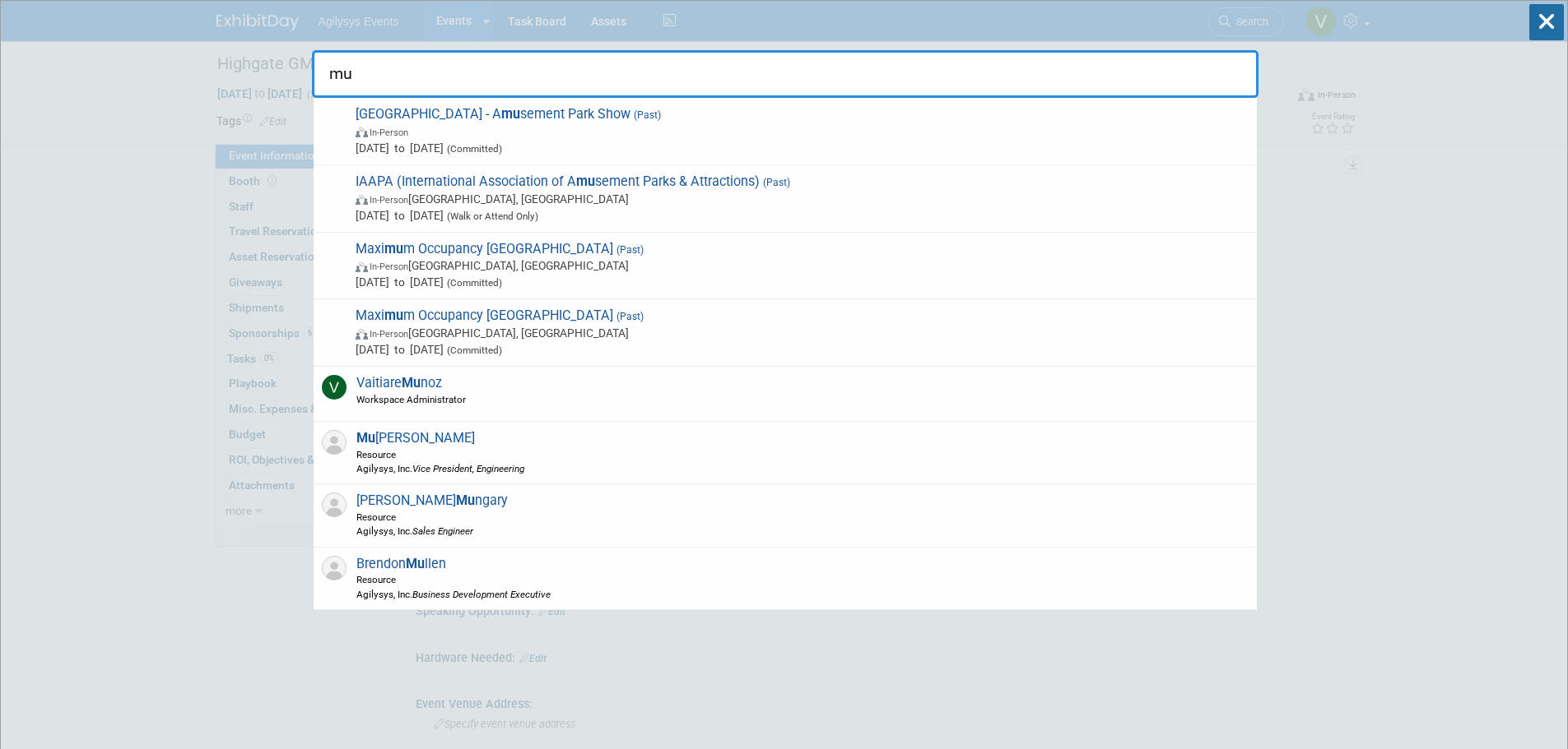
type input "m"
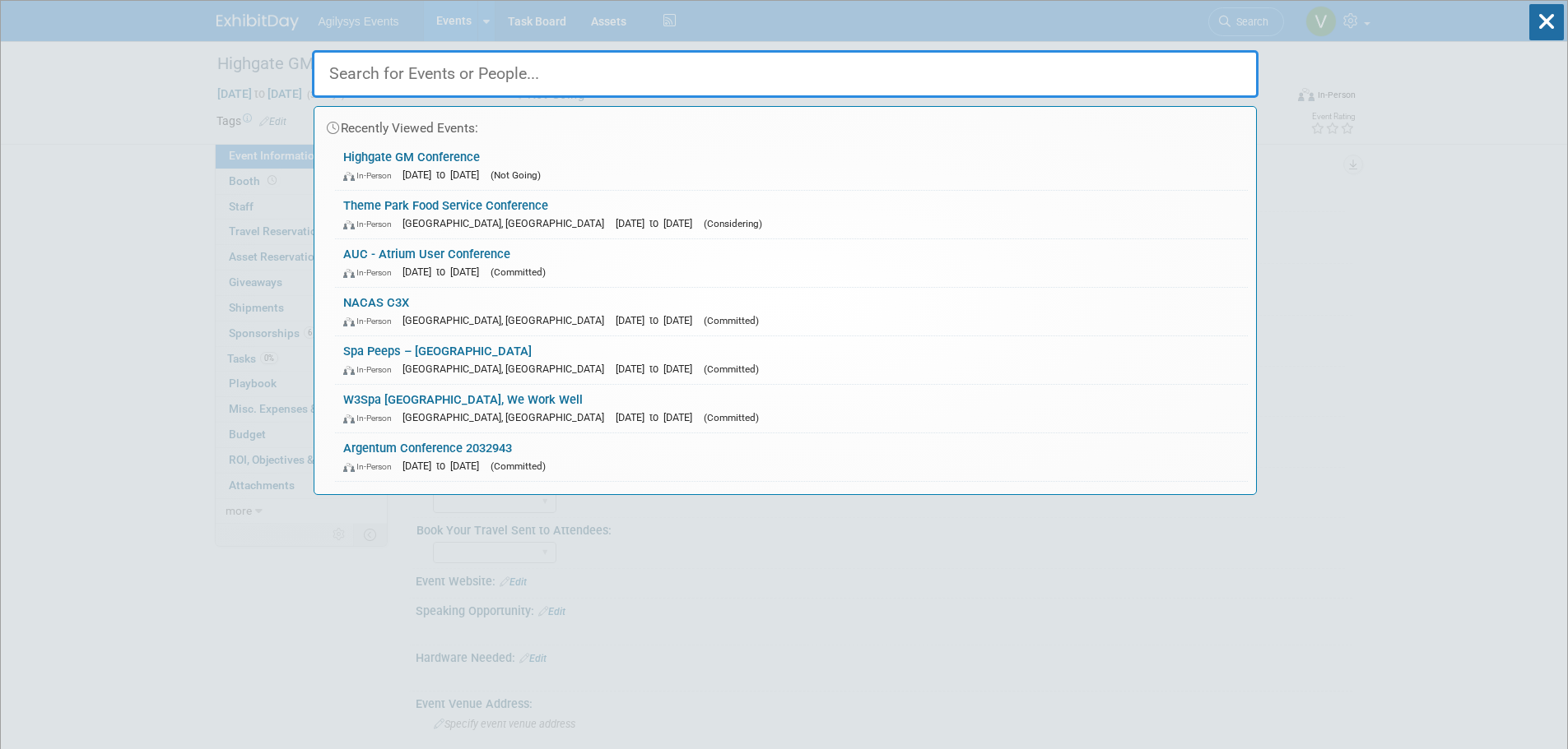
click at [470, 82] on input "text" at bounding box center [785, 74] width 947 height 48
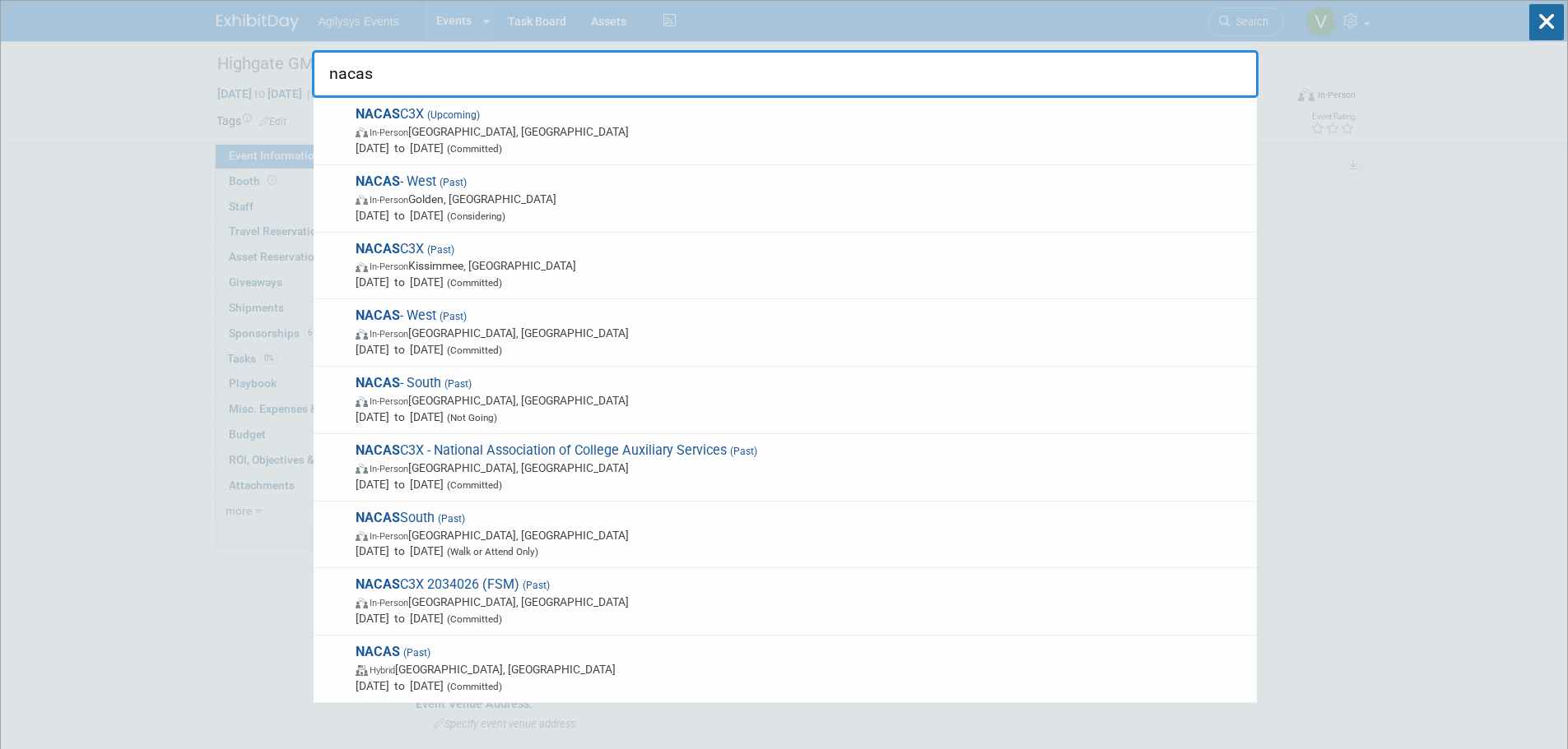
type input "nacas"
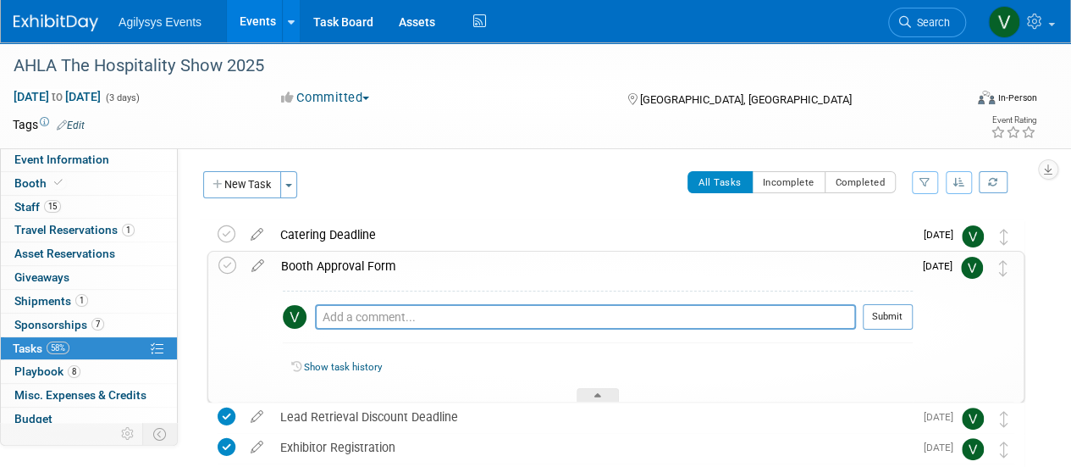
click at [339, 257] on div "Booth Approval Form" at bounding box center [593, 266] width 640 height 29
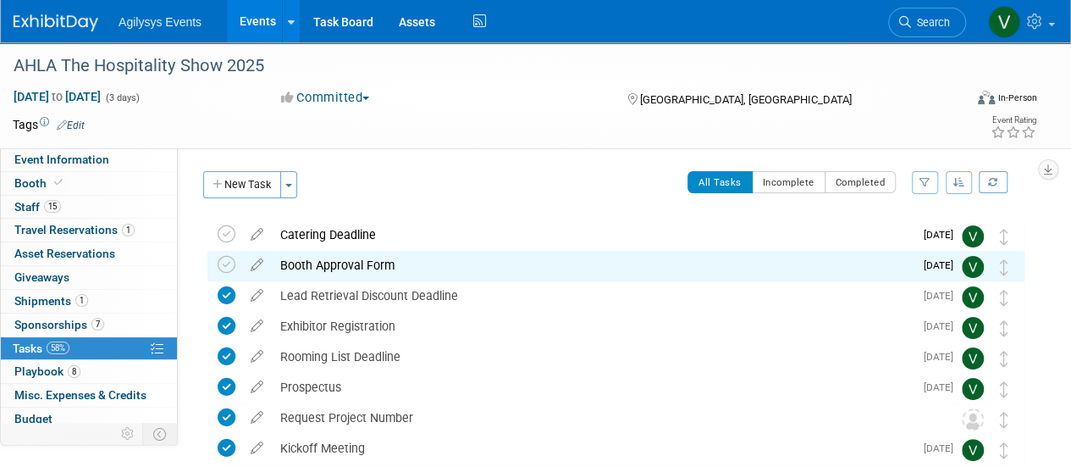
click at [357, 263] on div "Booth Approval Form" at bounding box center [593, 265] width 642 height 29
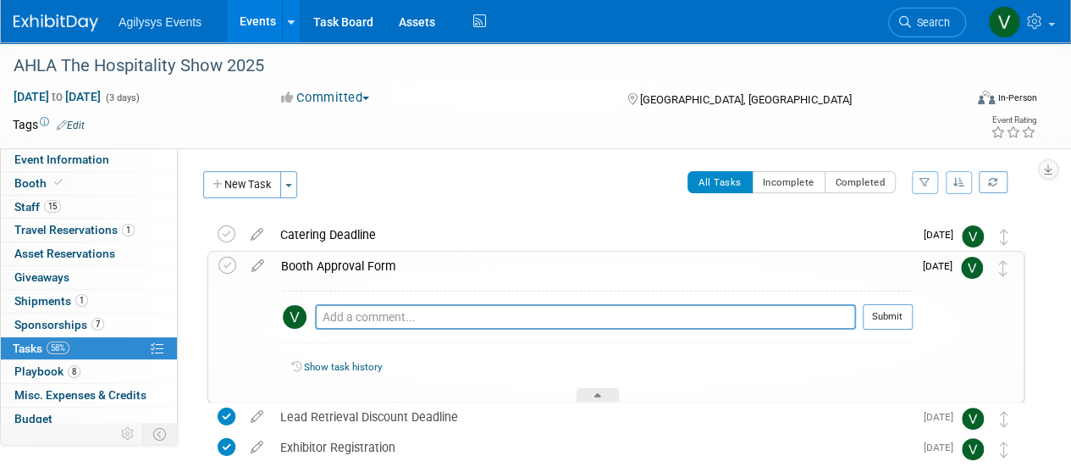
click at [342, 367] on link "Show task history" at bounding box center [343, 367] width 78 height 12
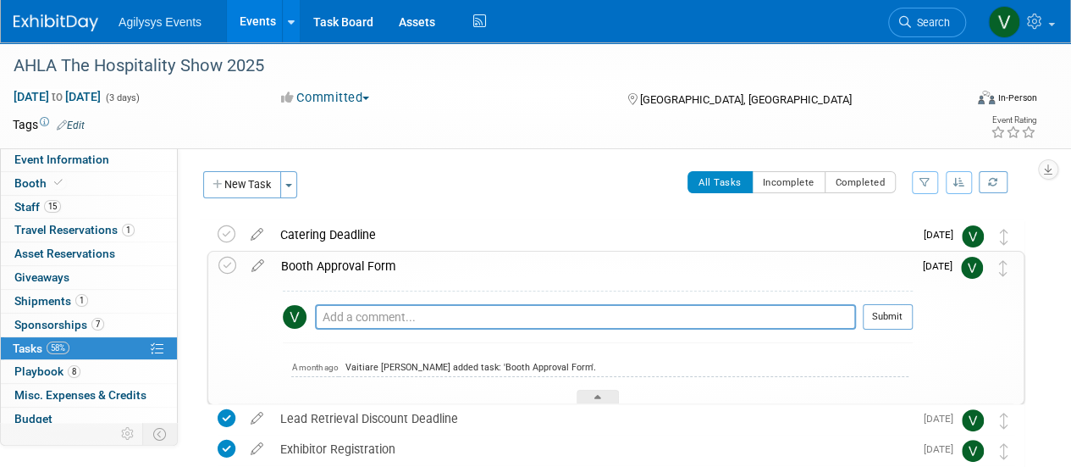
drag, startPoint x: 405, startPoint y: 257, endPoint x: 280, endPoint y: 259, distance: 124.5
click at [280, 259] on div "Booth Approval Form" at bounding box center [593, 266] width 640 height 29
